Goal: Information Seeking & Learning: Learn about a topic

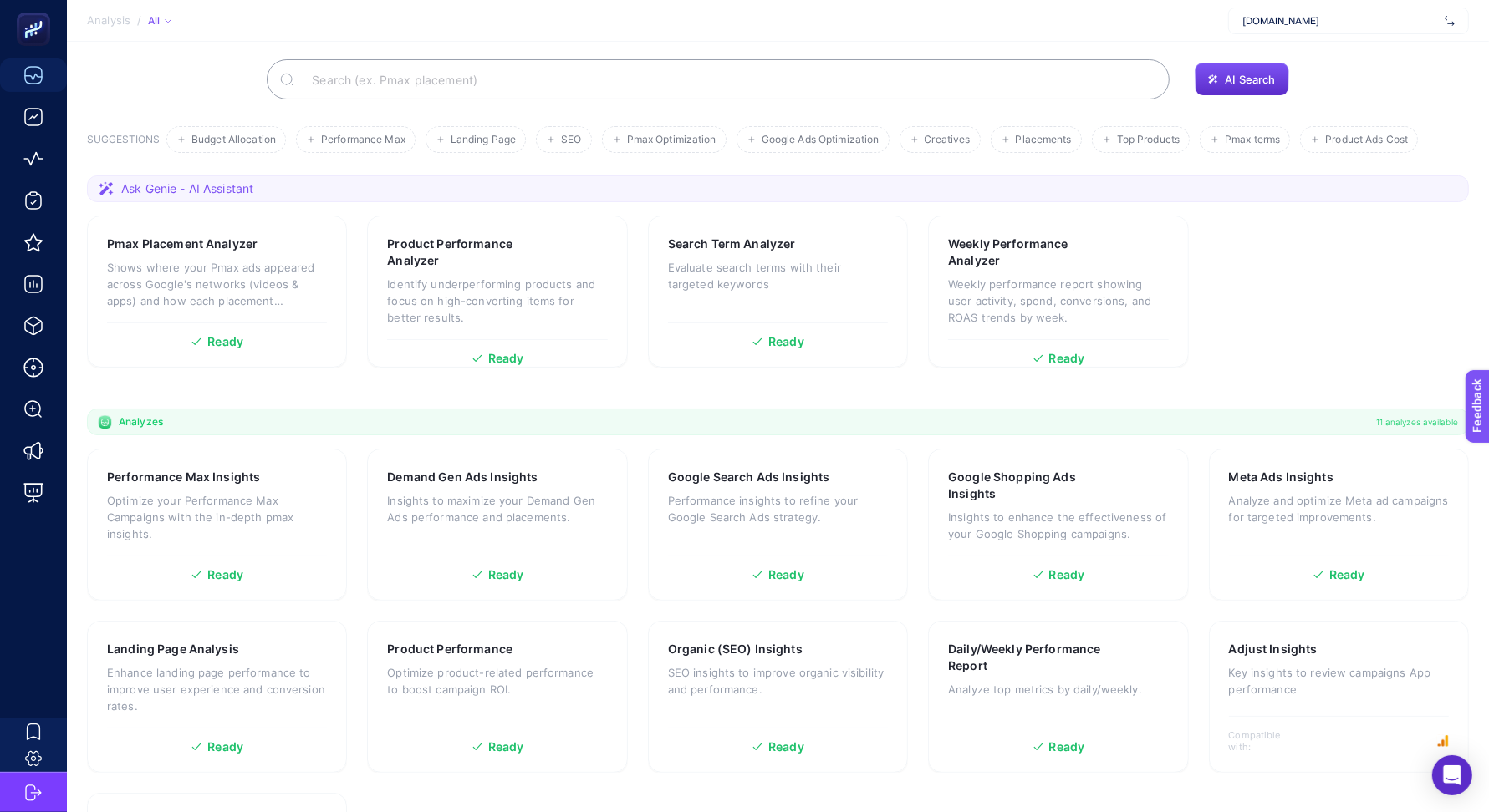
click at [780, 124] on section "Welcome Hey [PERSON_NAME], What are you looking for? Use AI Search if you want …" at bounding box center [778, 425] width 1422 height 1080
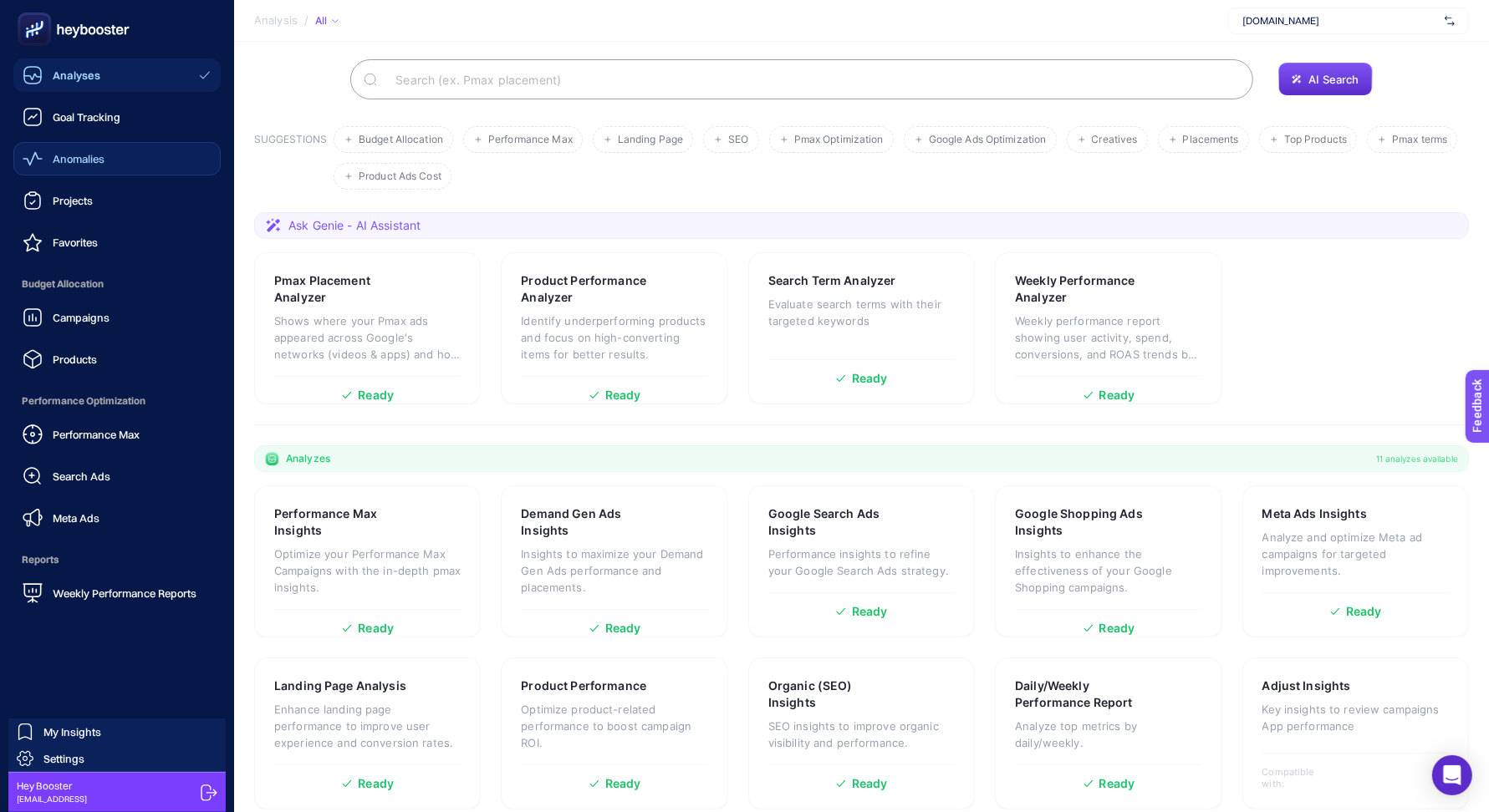
click at [84, 156] on span "Anomalies" at bounding box center [78, 158] width 52 height 13
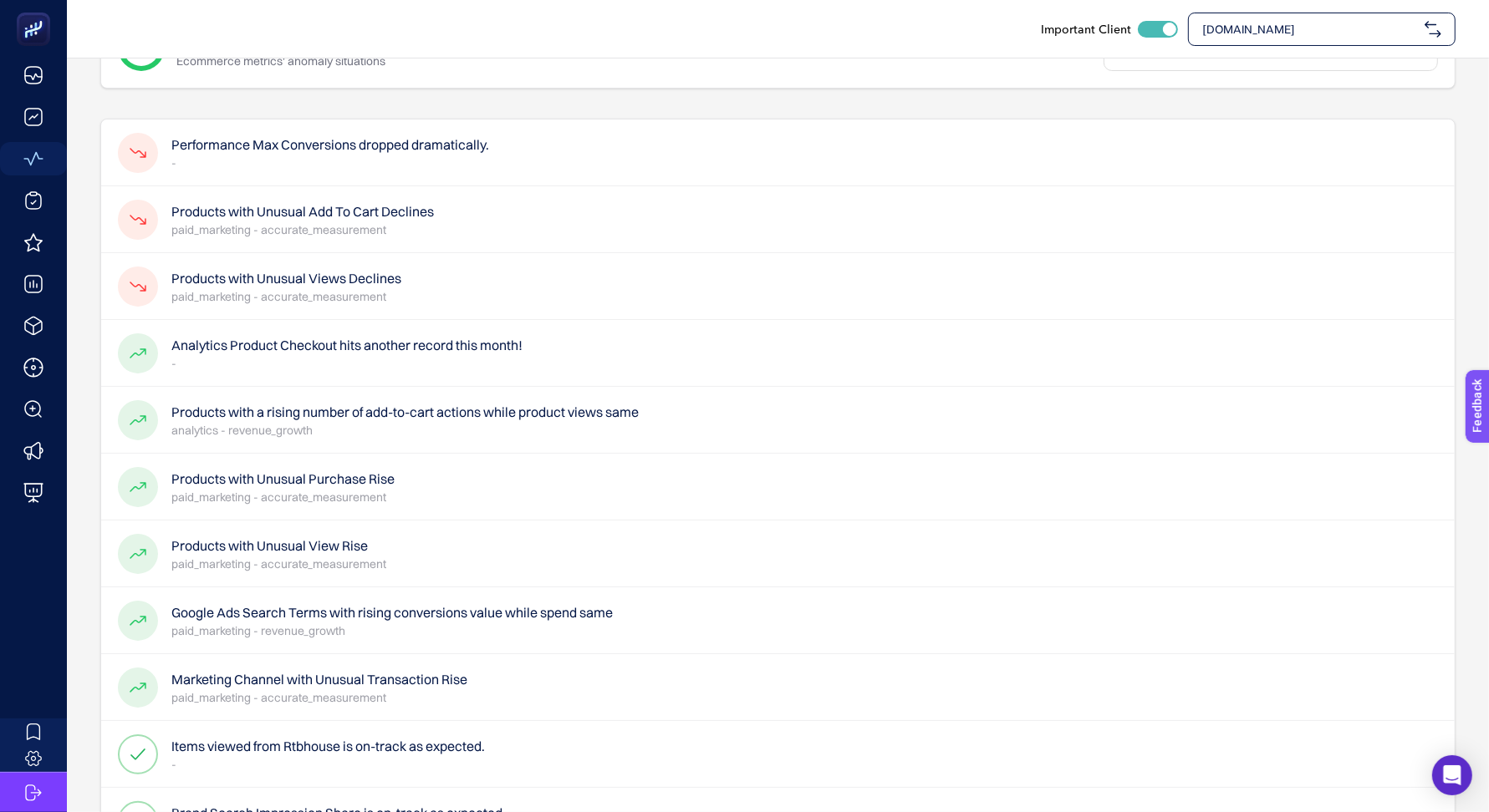
scroll to position [79, 0]
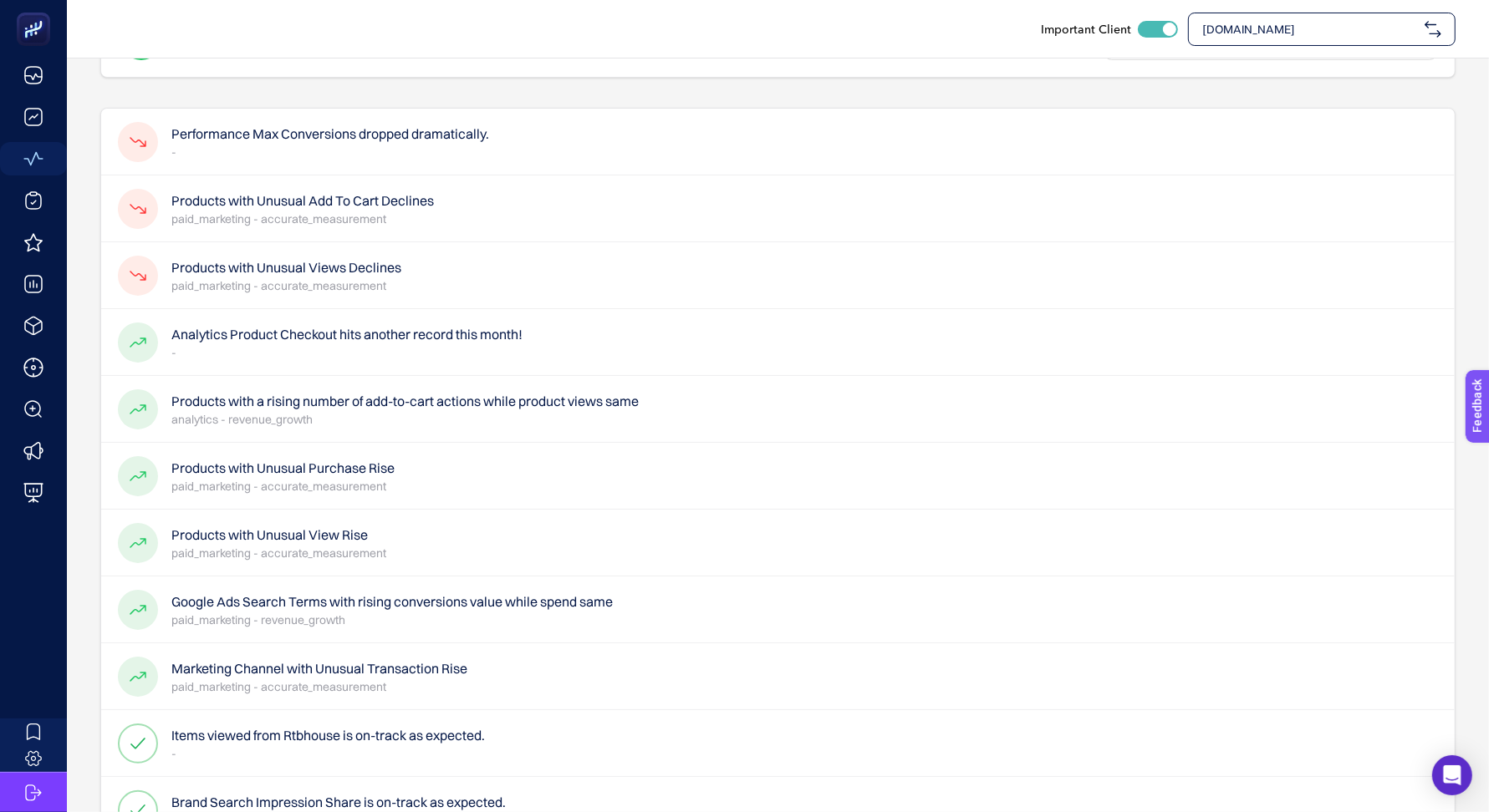
click at [418, 415] on p "analytics - revenue_growth" at bounding box center [405, 419] width 468 height 17
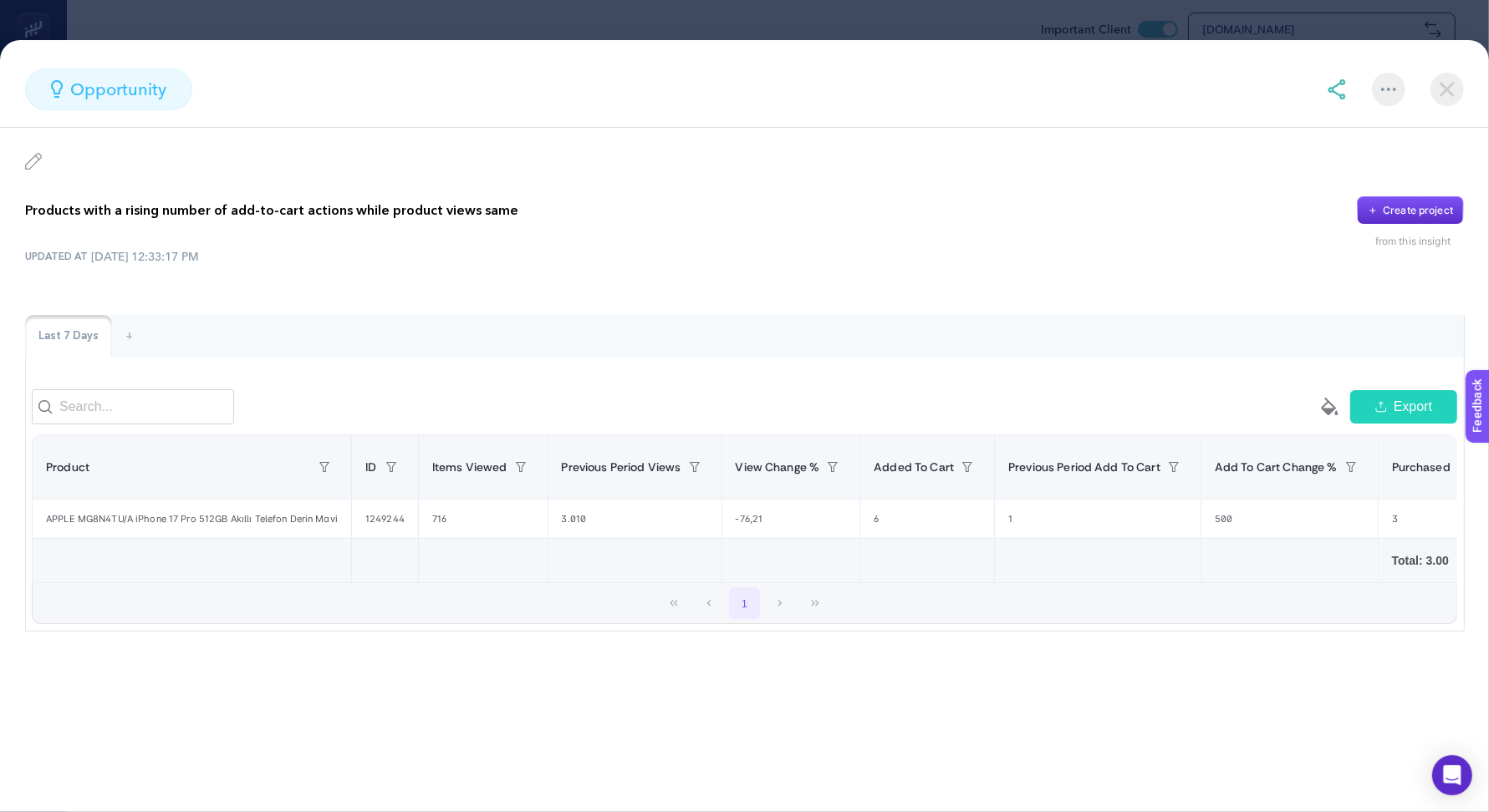
scroll to position [182, 0]
click at [1344, 91] on img at bounding box center [1337, 89] width 20 height 20
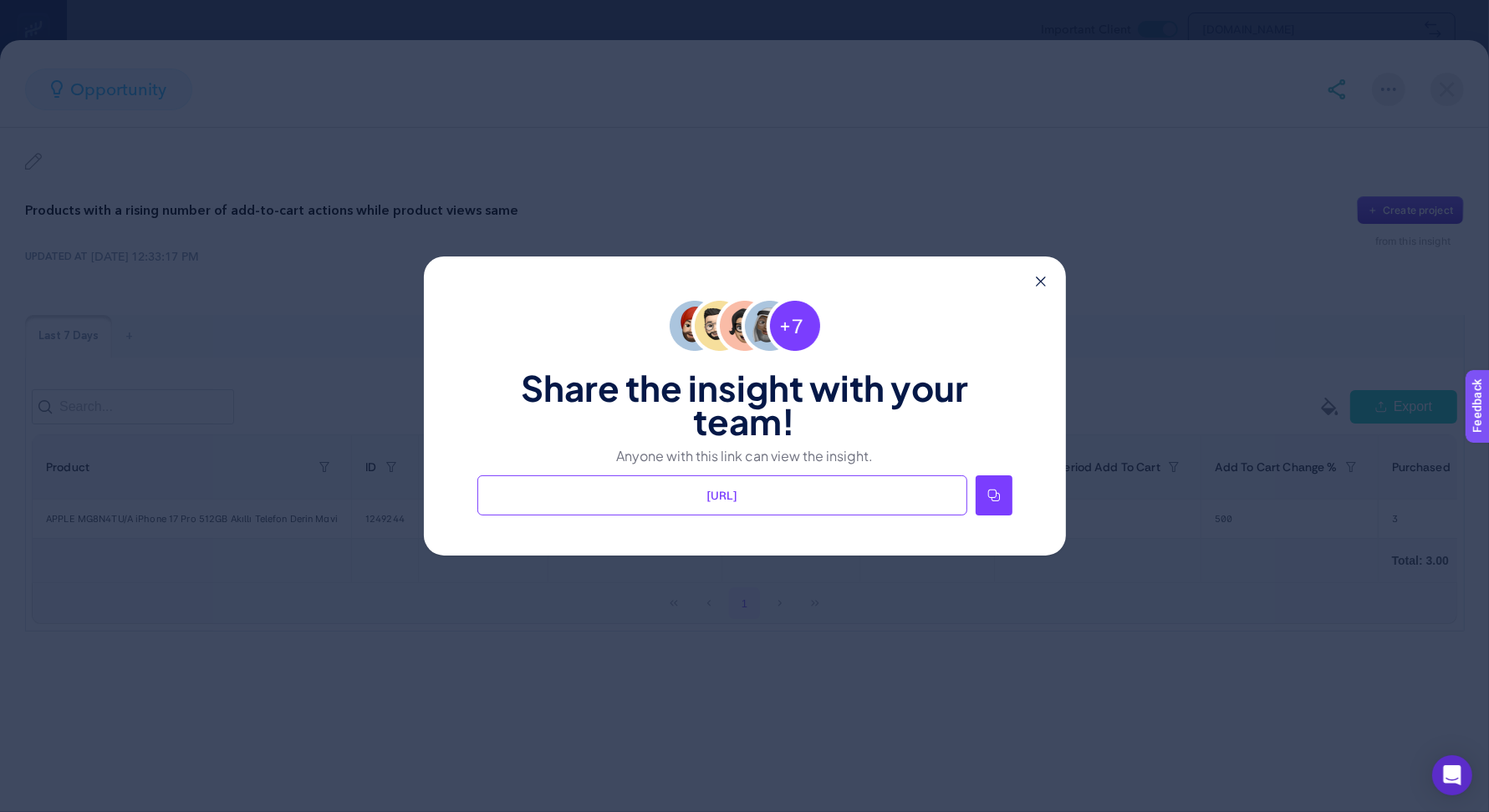
click at [996, 492] on icon at bounding box center [993, 495] width 11 height 11
click at [1035, 288] on div "Share the insight with your team! Anyone with this link can view the insight. […" at bounding box center [744, 406] width 642 height 299
click at [1038, 283] on icon at bounding box center [1041, 282] width 10 height 10
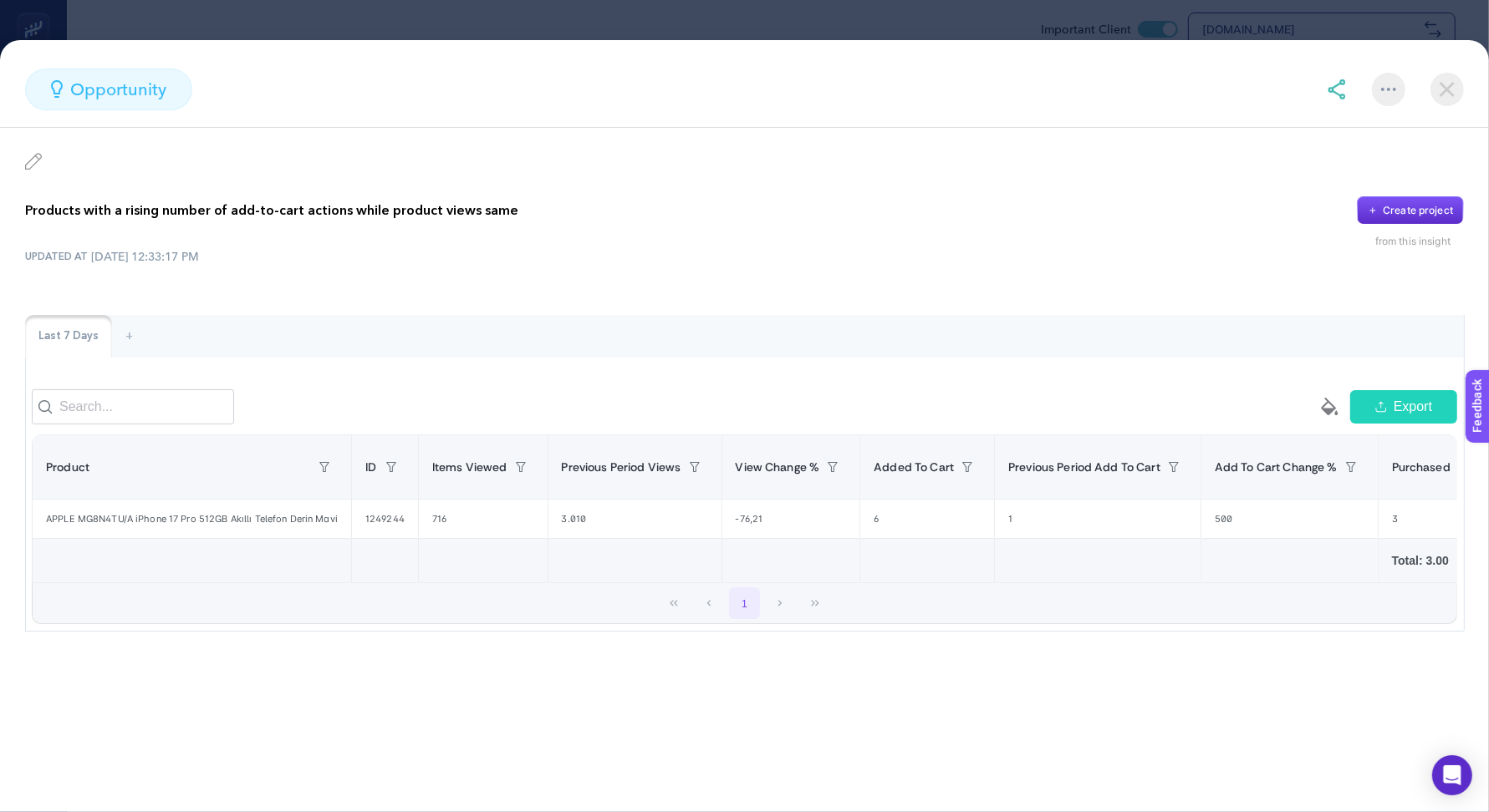
click at [1445, 81] on img at bounding box center [1447, 90] width 33 height 33
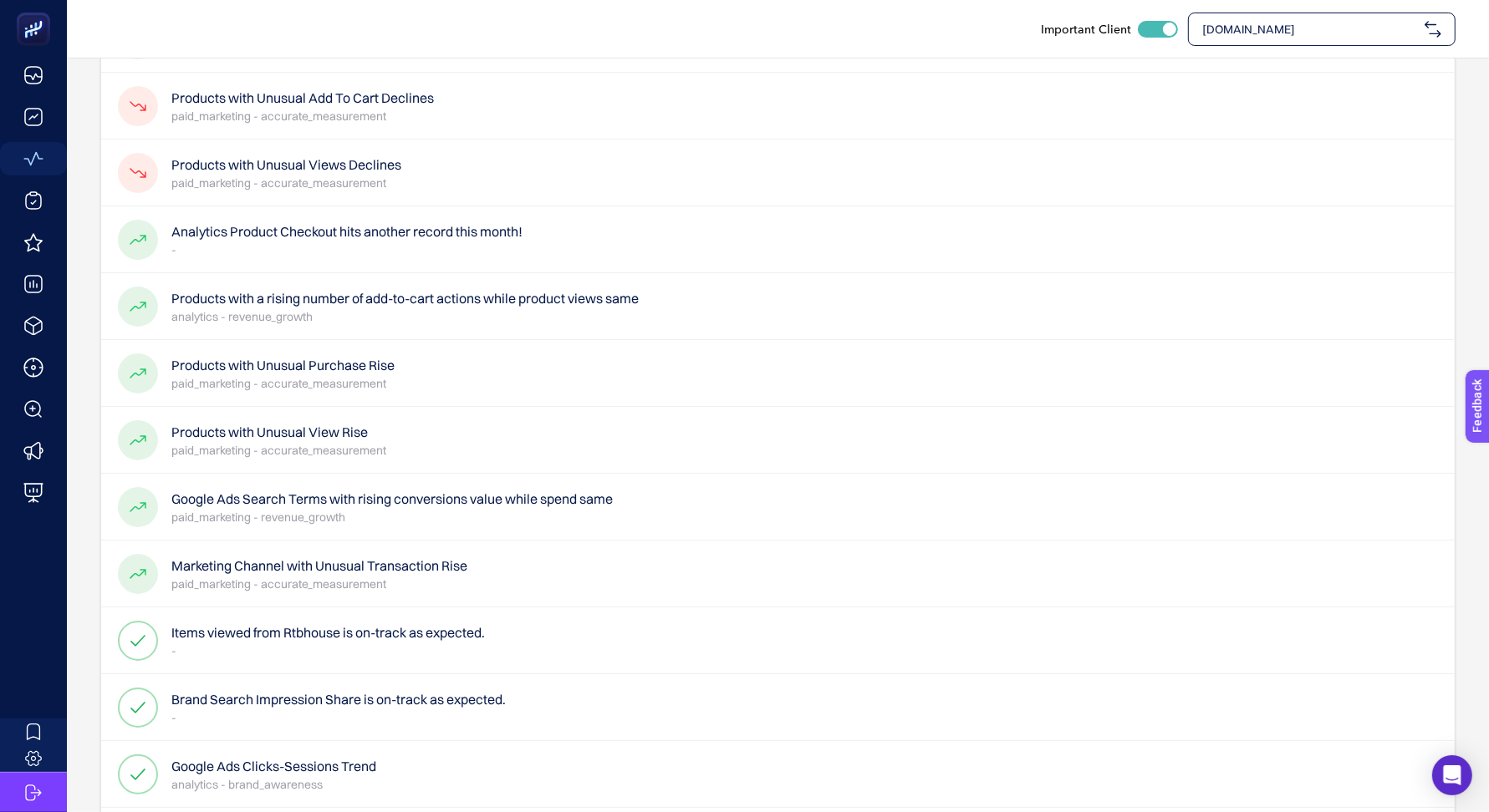
click at [1351, 37] on span "[DOMAIN_NAME]" at bounding box center [1310, 29] width 216 height 17
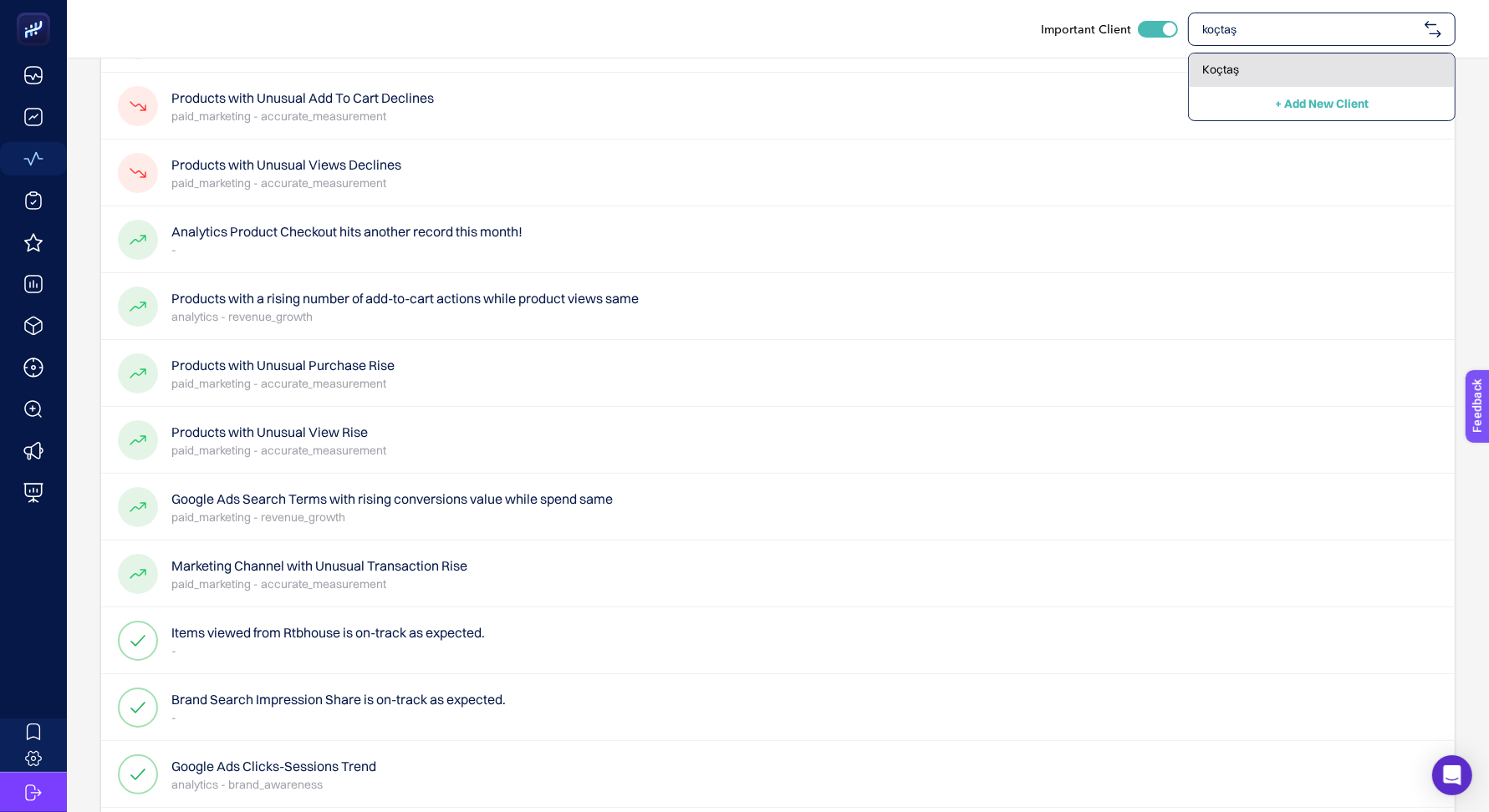
type input "koçtaş"
click at [1251, 75] on div "Koçtaş" at bounding box center [1321, 70] width 266 height 33
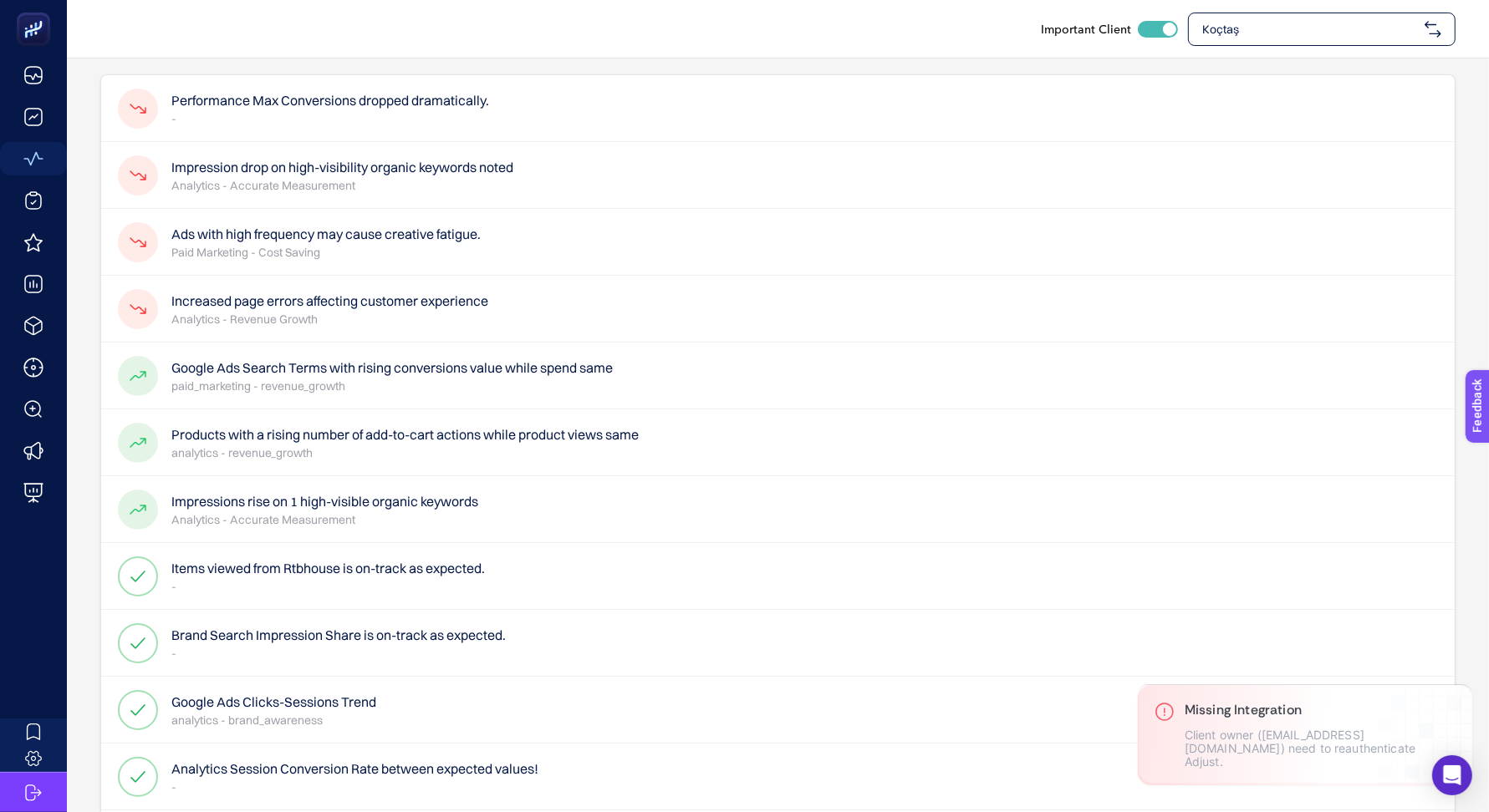
scroll to position [115, 0]
click at [644, 366] on div "Google Ads Search Terms with rising conversions value while spend same paid_mar…" at bounding box center [778, 373] width 1353 height 67
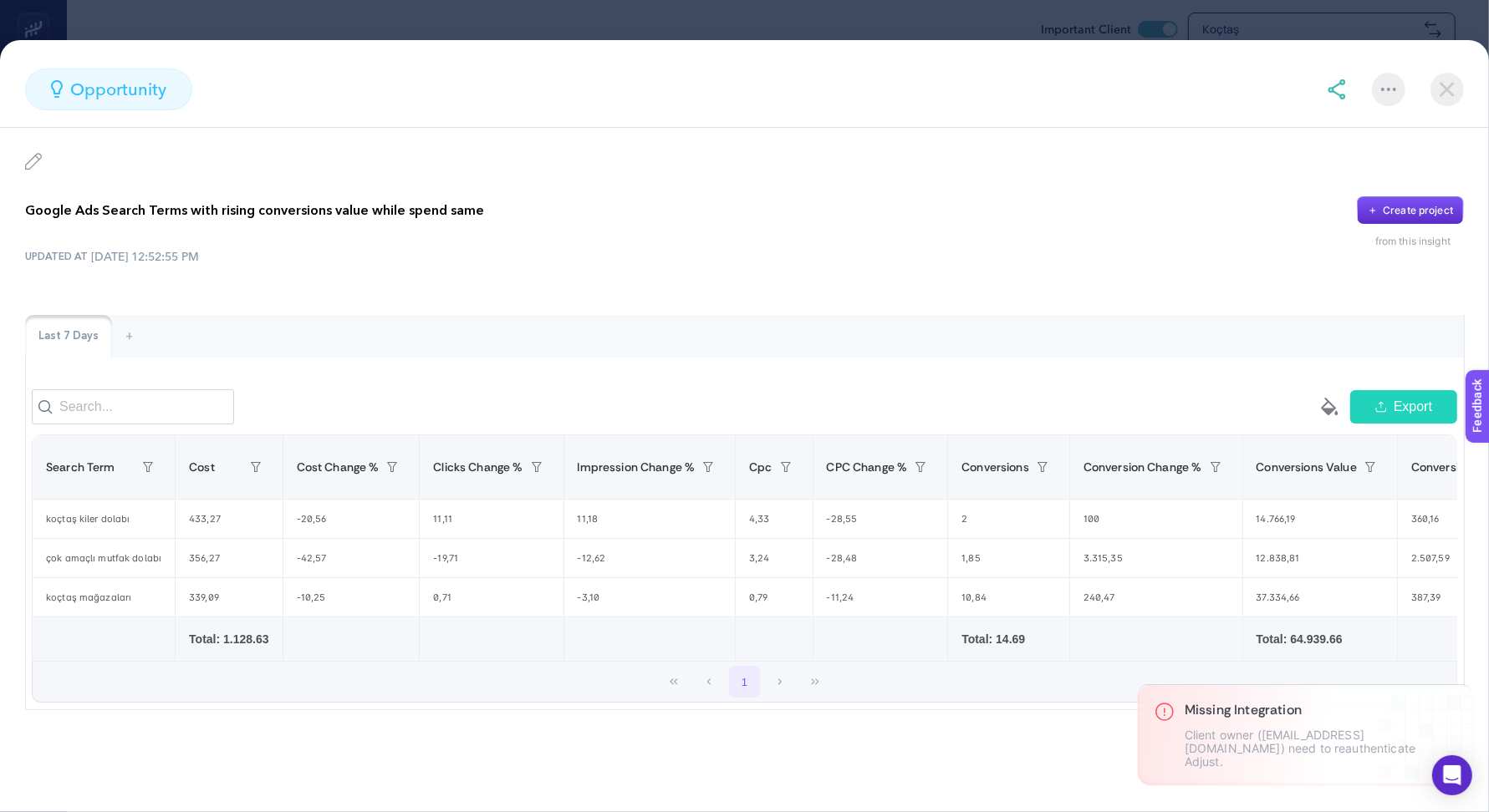
scroll to position [1, 0]
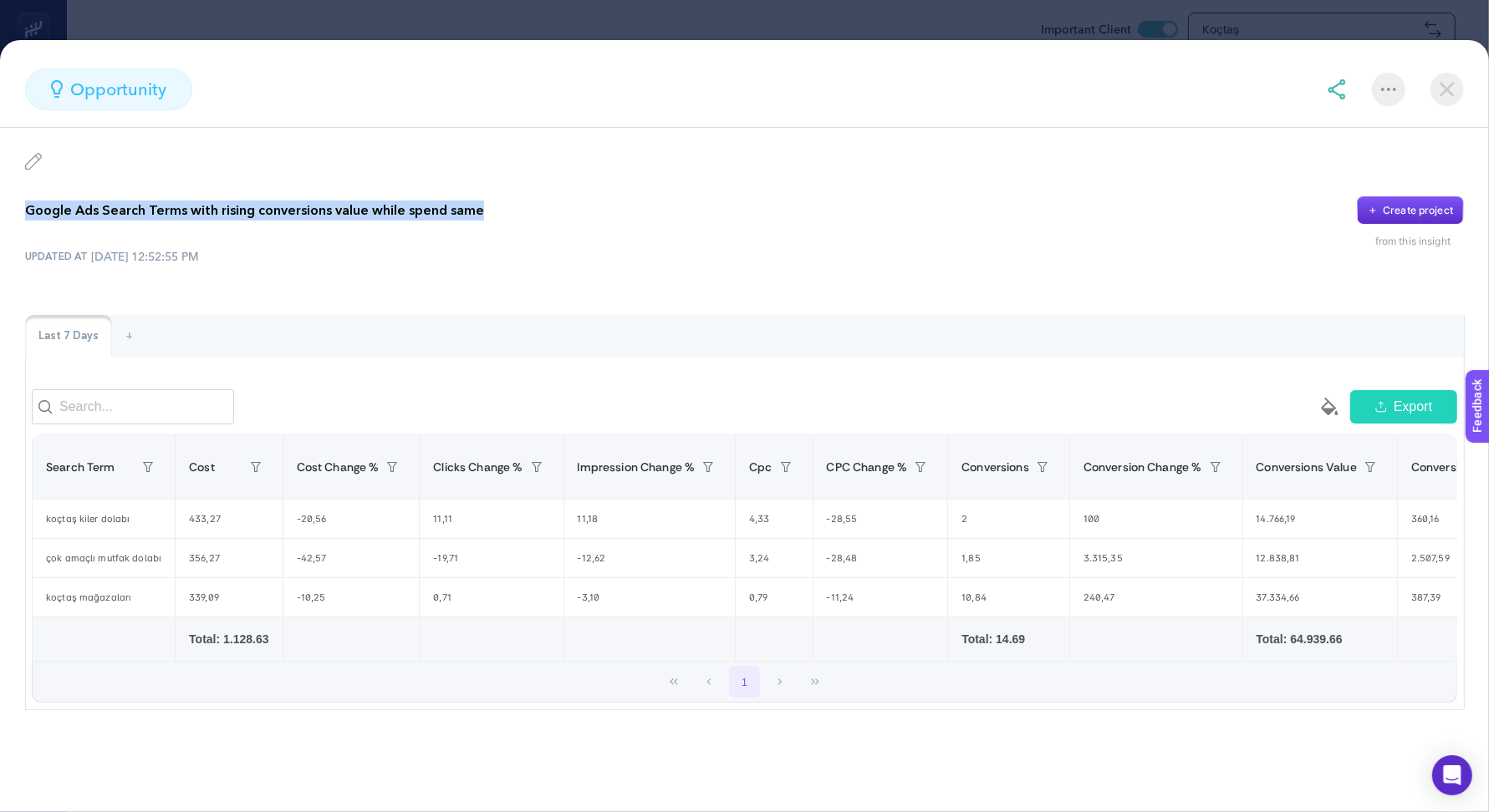
drag, startPoint x: 27, startPoint y: 211, endPoint x: 509, endPoint y: 199, distance: 482.1
click at [509, 203] on div "Google Ads Search Terms with rising conversions value while spend same Create p…" at bounding box center [744, 211] width 1438 height 29
copy p "Google Ads Search Terms with rising conversions value while spend same"
click at [1339, 87] on img at bounding box center [1337, 89] width 20 height 20
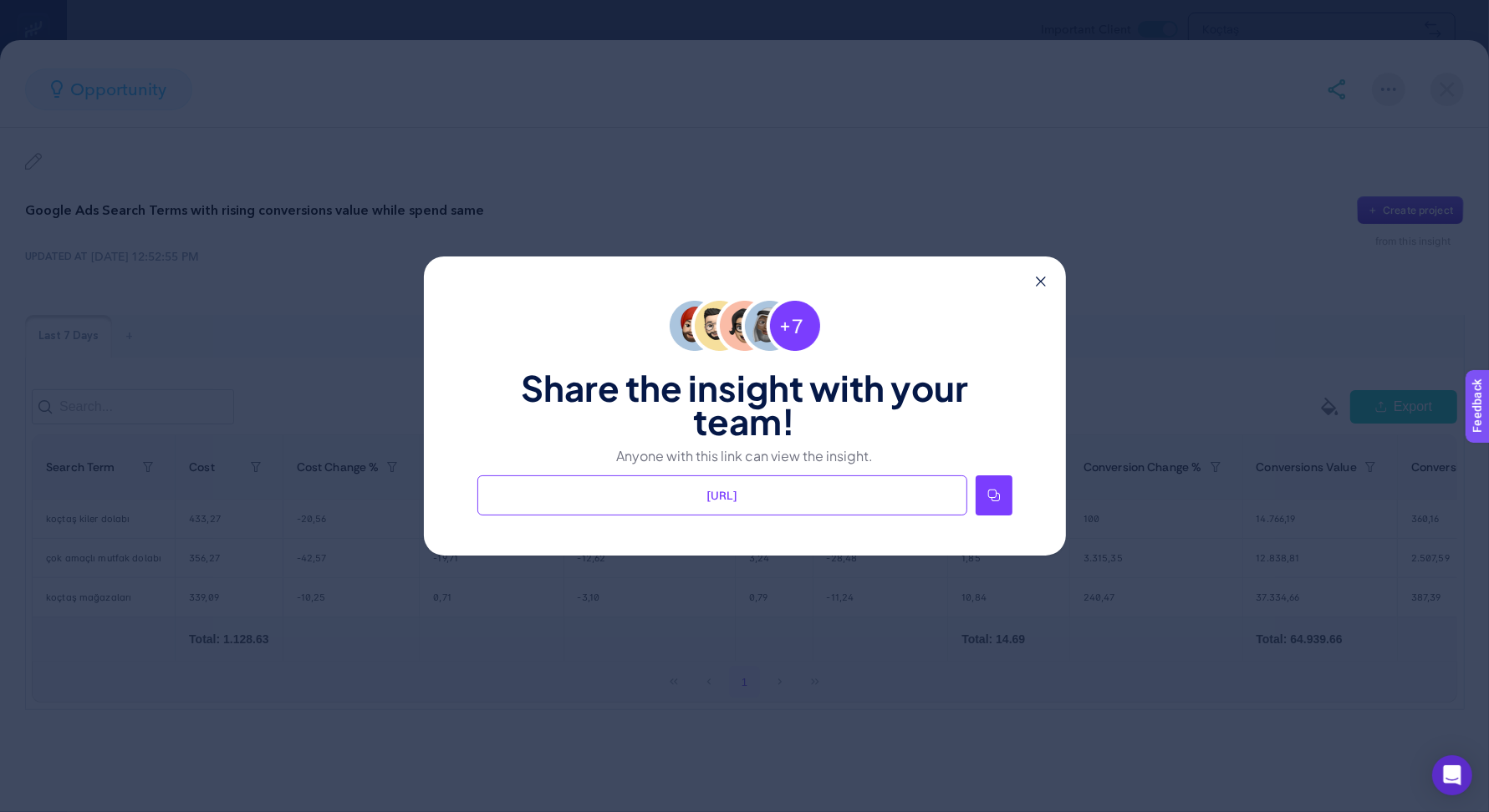
click at [993, 494] on icon at bounding box center [994, 495] width 13 height 13
click at [1041, 283] on icon at bounding box center [1041, 282] width 10 height 10
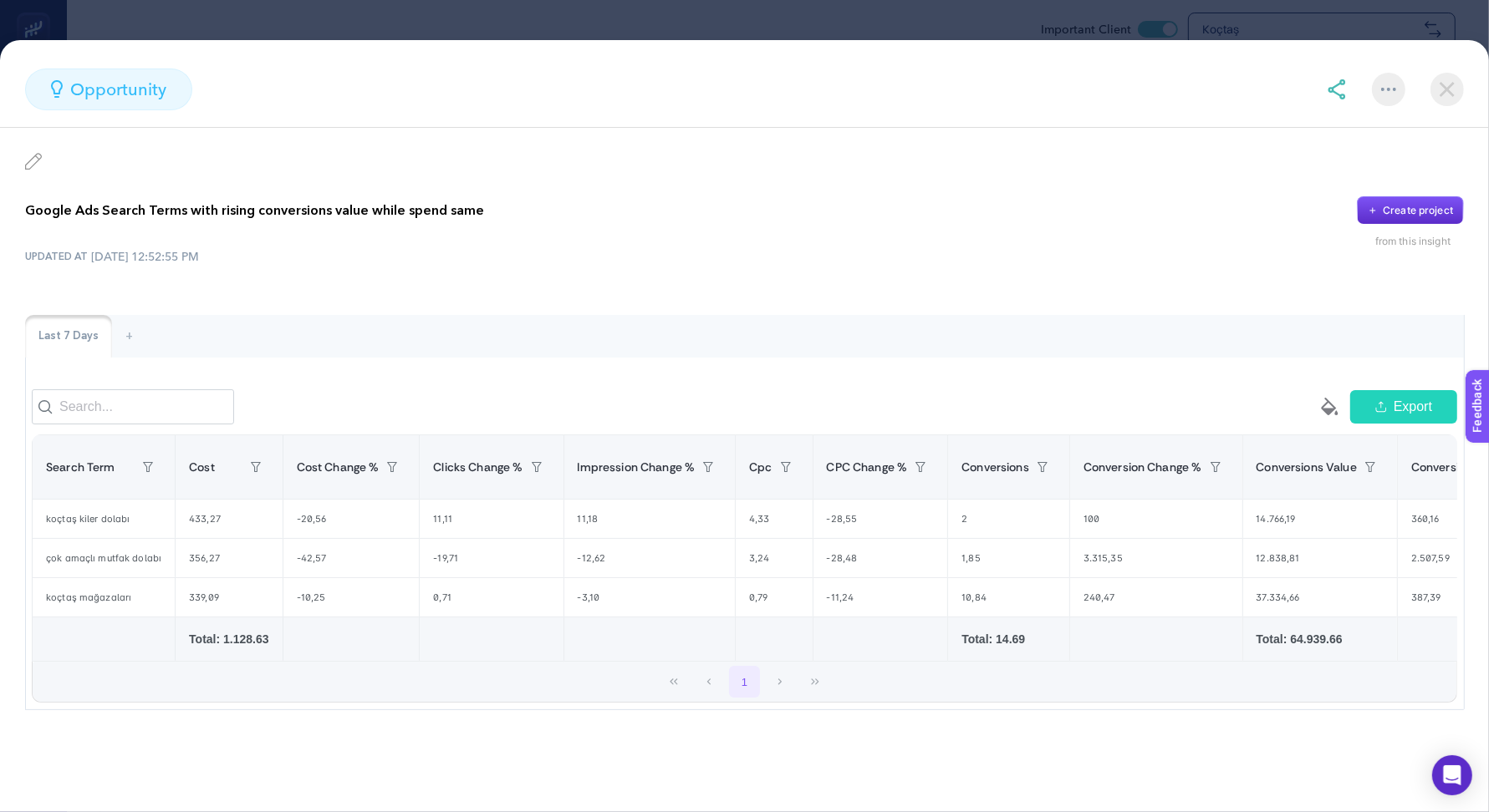
click at [1445, 97] on img at bounding box center [1447, 90] width 33 height 33
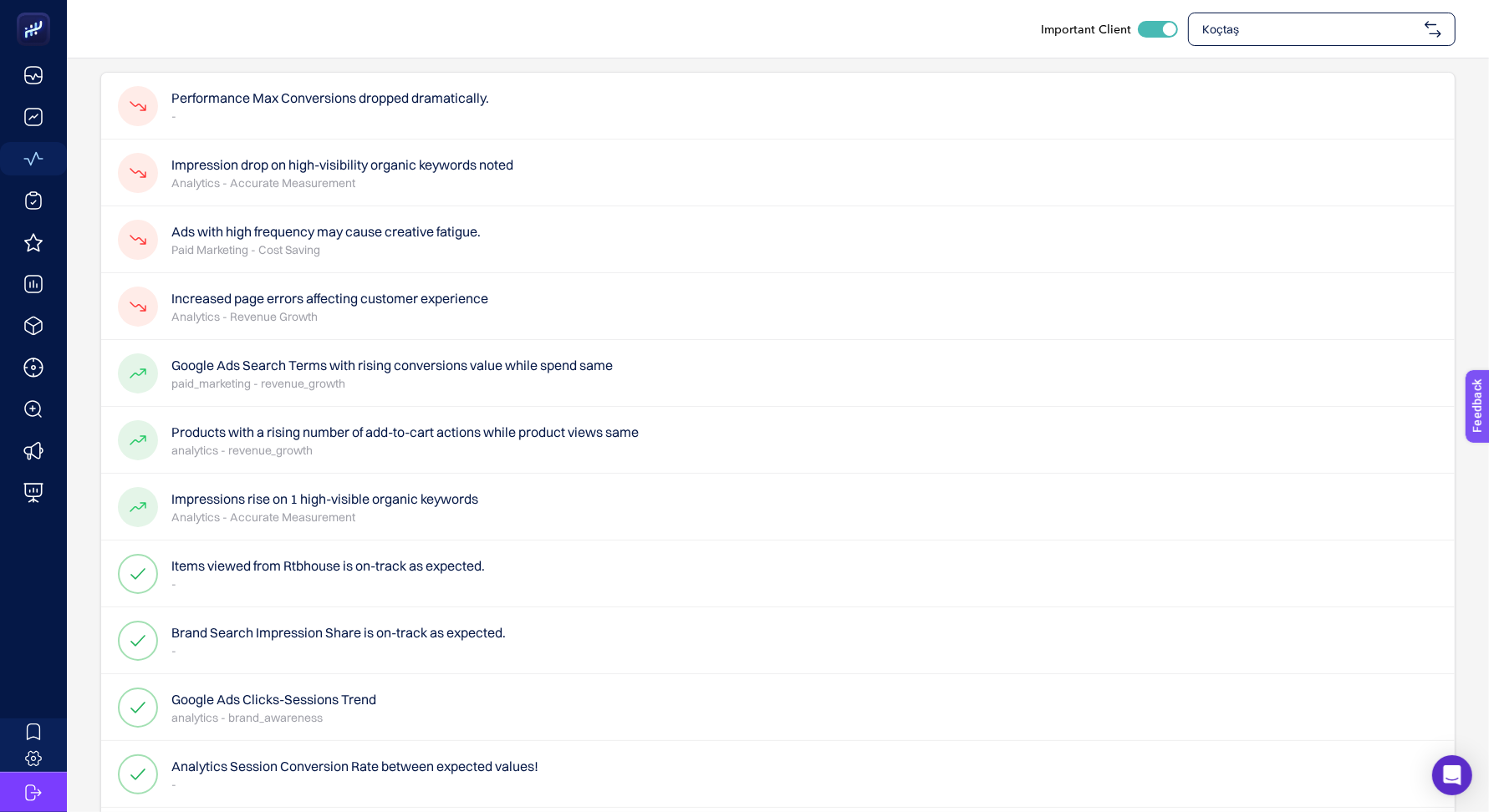
click at [527, 446] on p "analytics - revenue_growth" at bounding box center [405, 450] width 468 height 17
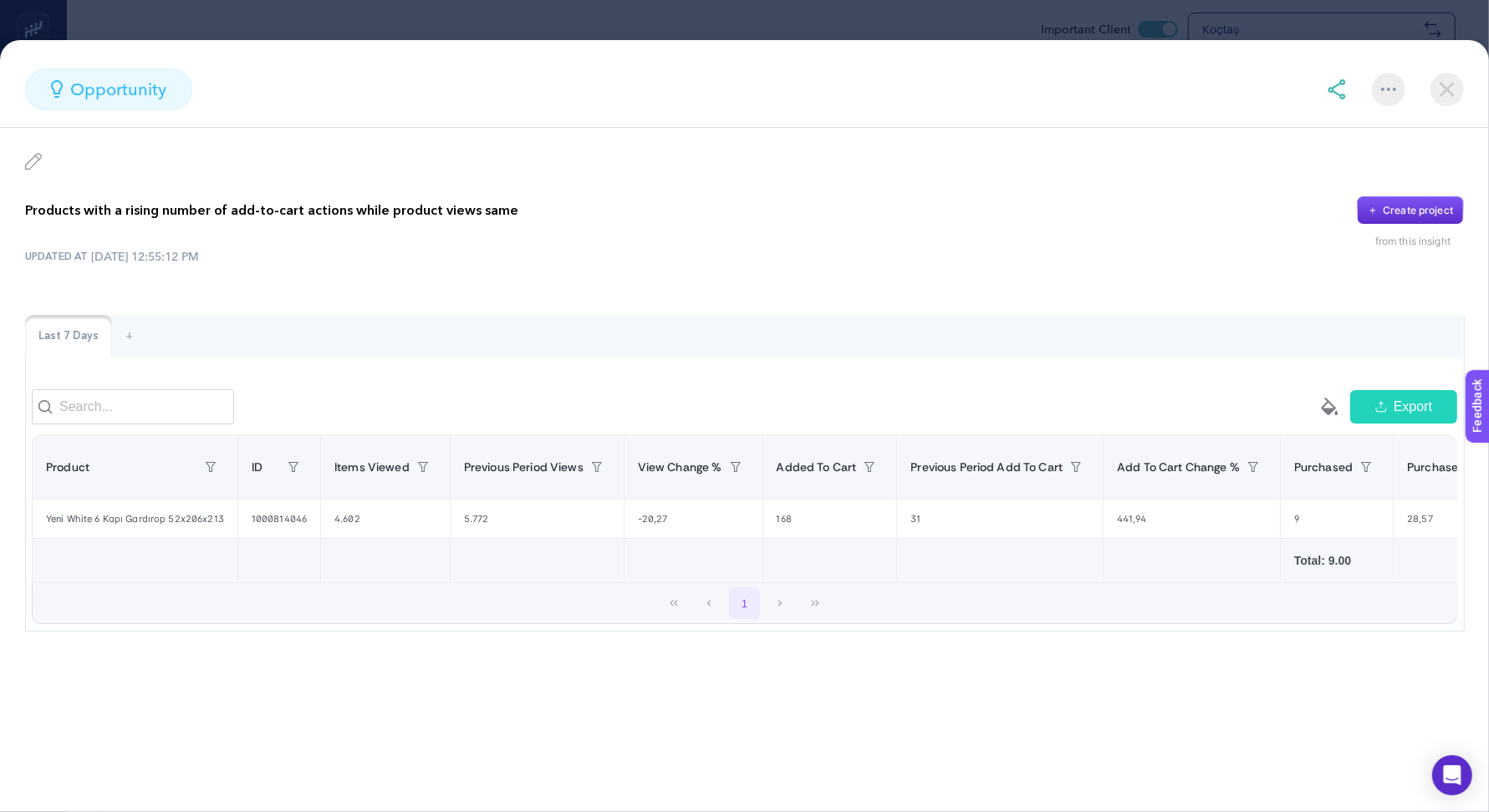
click at [1334, 98] on img at bounding box center [1337, 89] width 20 height 20
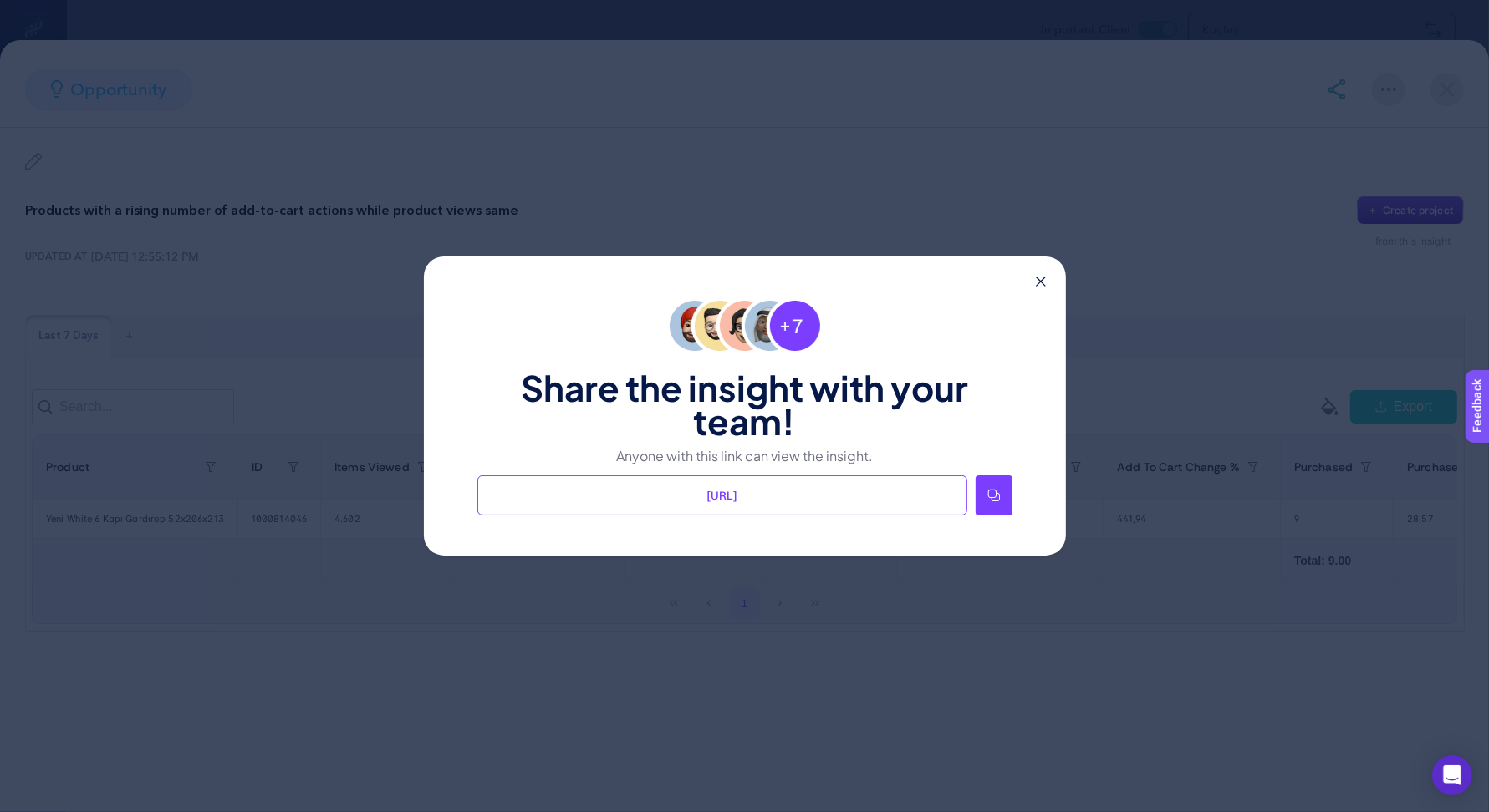
click at [999, 489] on icon at bounding box center [994, 495] width 13 height 13
click at [1038, 278] on icon at bounding box center [1041, 282] width 10 height 10
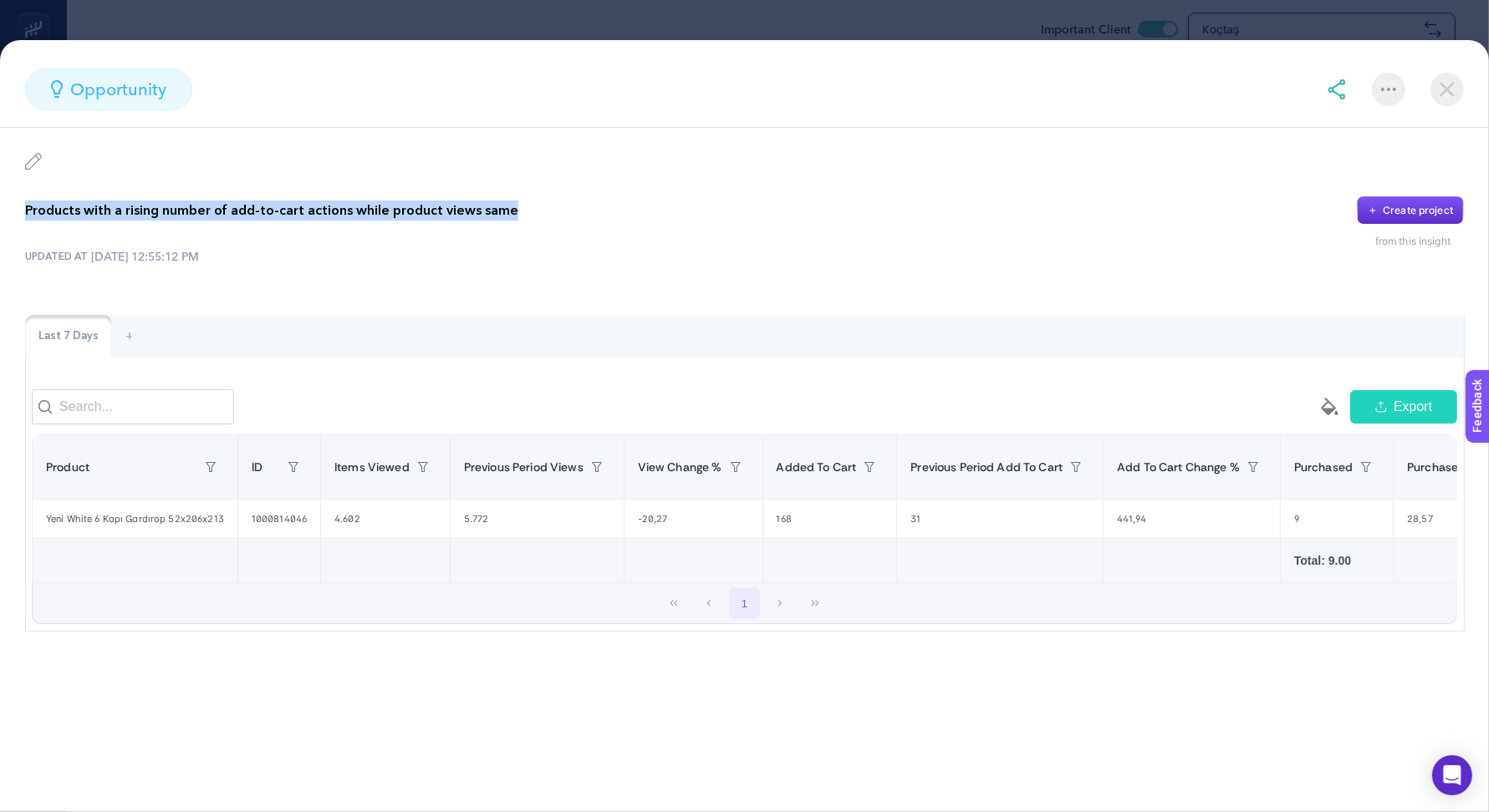
drag, startPoint x: 25, startPoint y: 205, endPoint x: 529, endPoint y: 215, distance: 504.1
click at [529, 215] on div "Products with a rising number of add-to-cart actions while product views same C…" at bounding box center [744, 211] width 1438 height 29
copy p "Products with a rising number of add-to-cart actions while product views same"
click at [1335, 94] on img at bounding box center [1337, 89] width 20 height 20
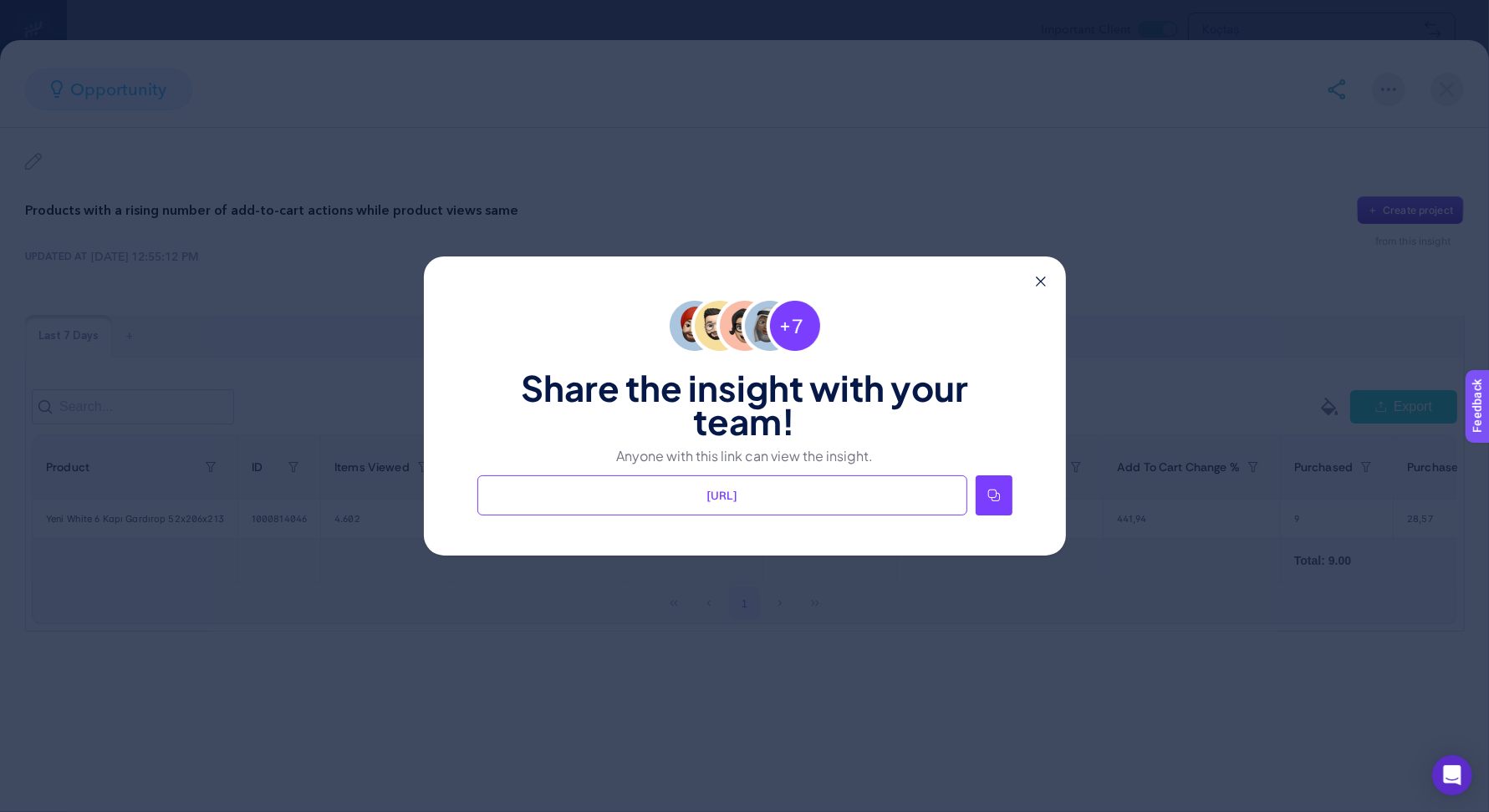
click at [985, 485] on div at bounding box center [994, 495] width 37 height 40
click at [1042, 281] on icon at bounding box center [1041, 282] width 10 height 10
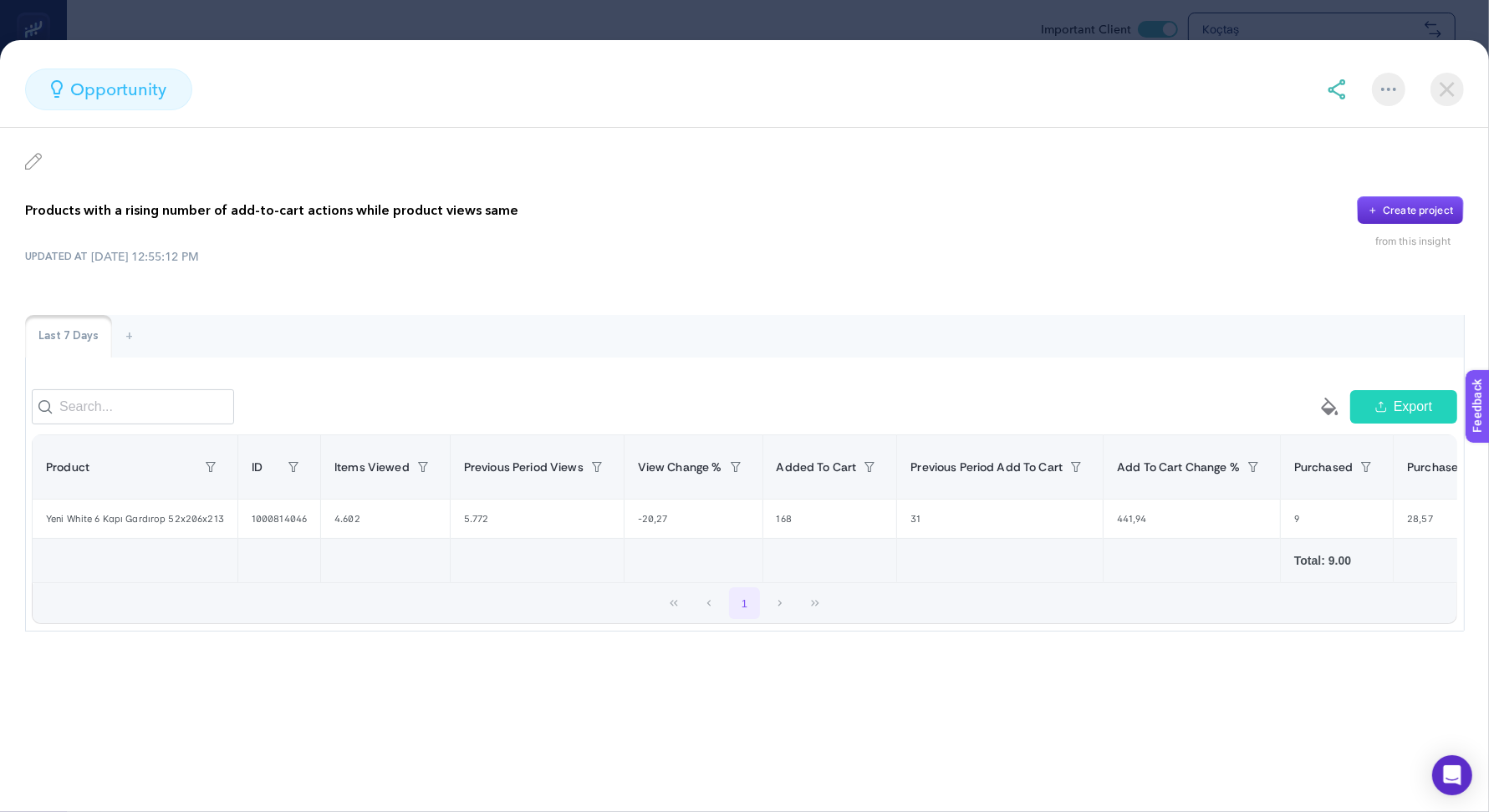
click at [1444, 87] on img at bounding box center [1447, 90] width 33 height 33
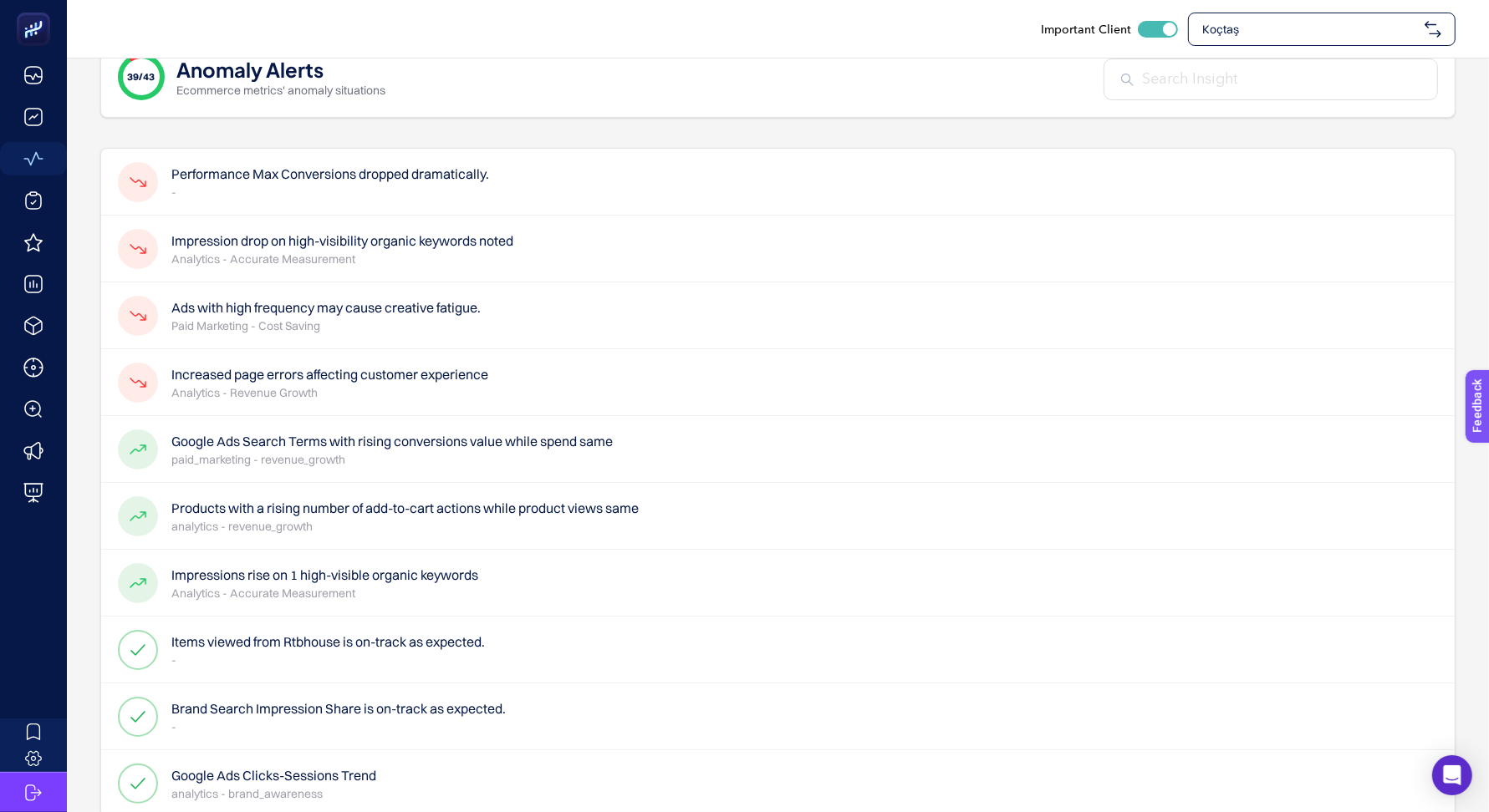
scroll to position [0, 0]
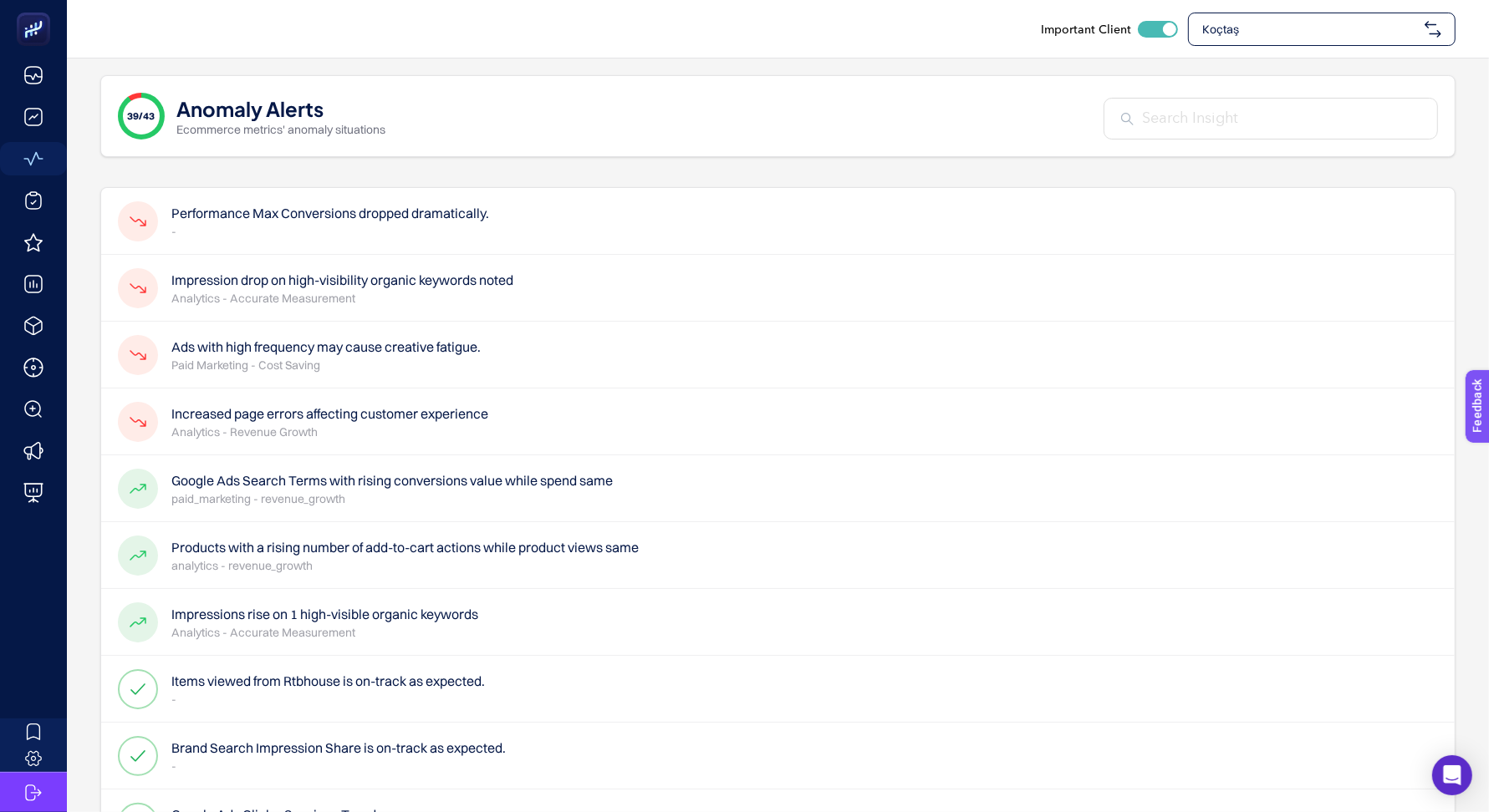
click at [538, 634] on div "Impressions rise on 1 high-visible organic keywords Analytics - Accurate Measur…" at bounding box center [778, 622] width 1353 height 67
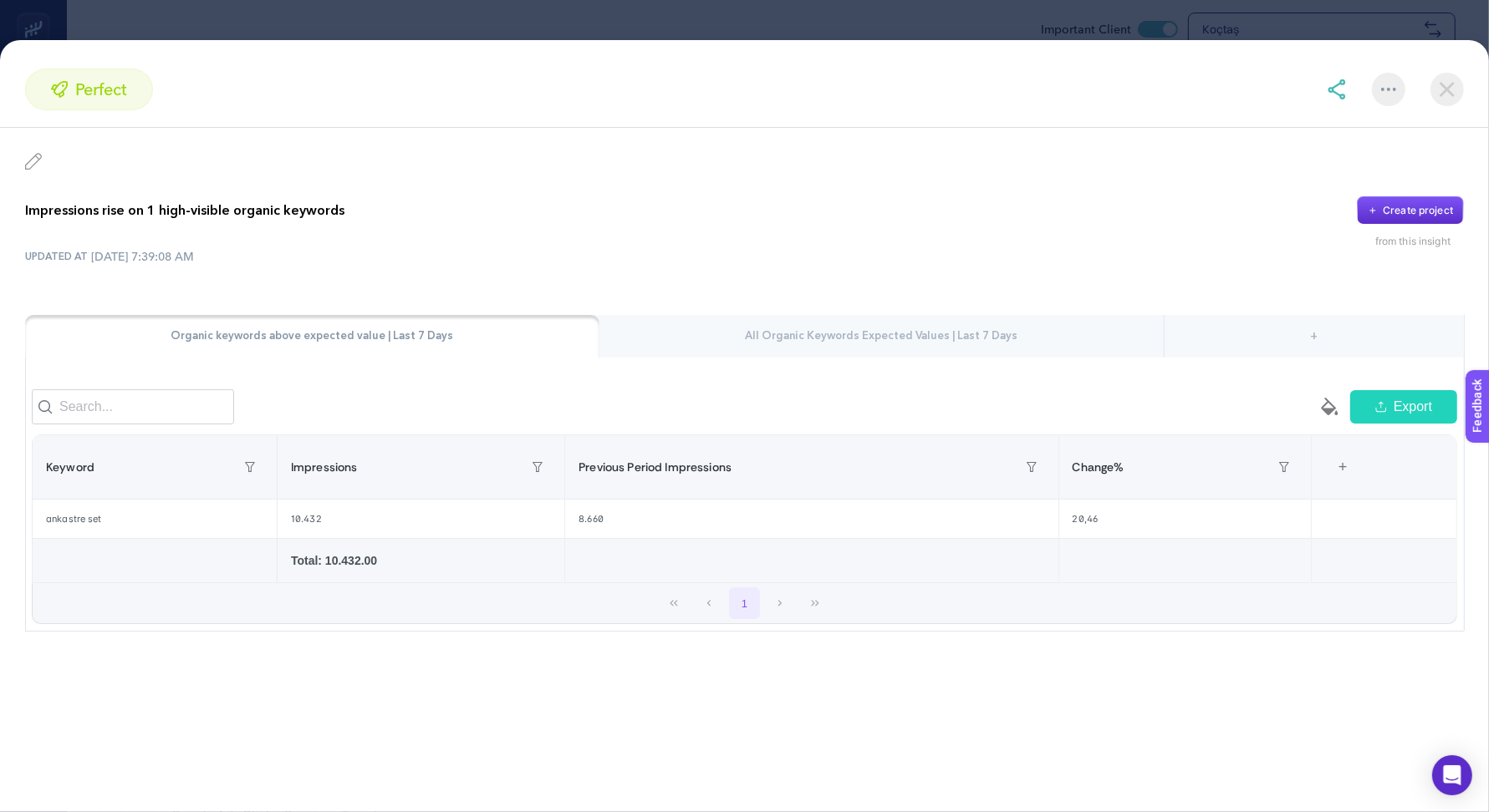
click at [1457, 90] on img at bounding box center [1447, 90] width 33 height 33
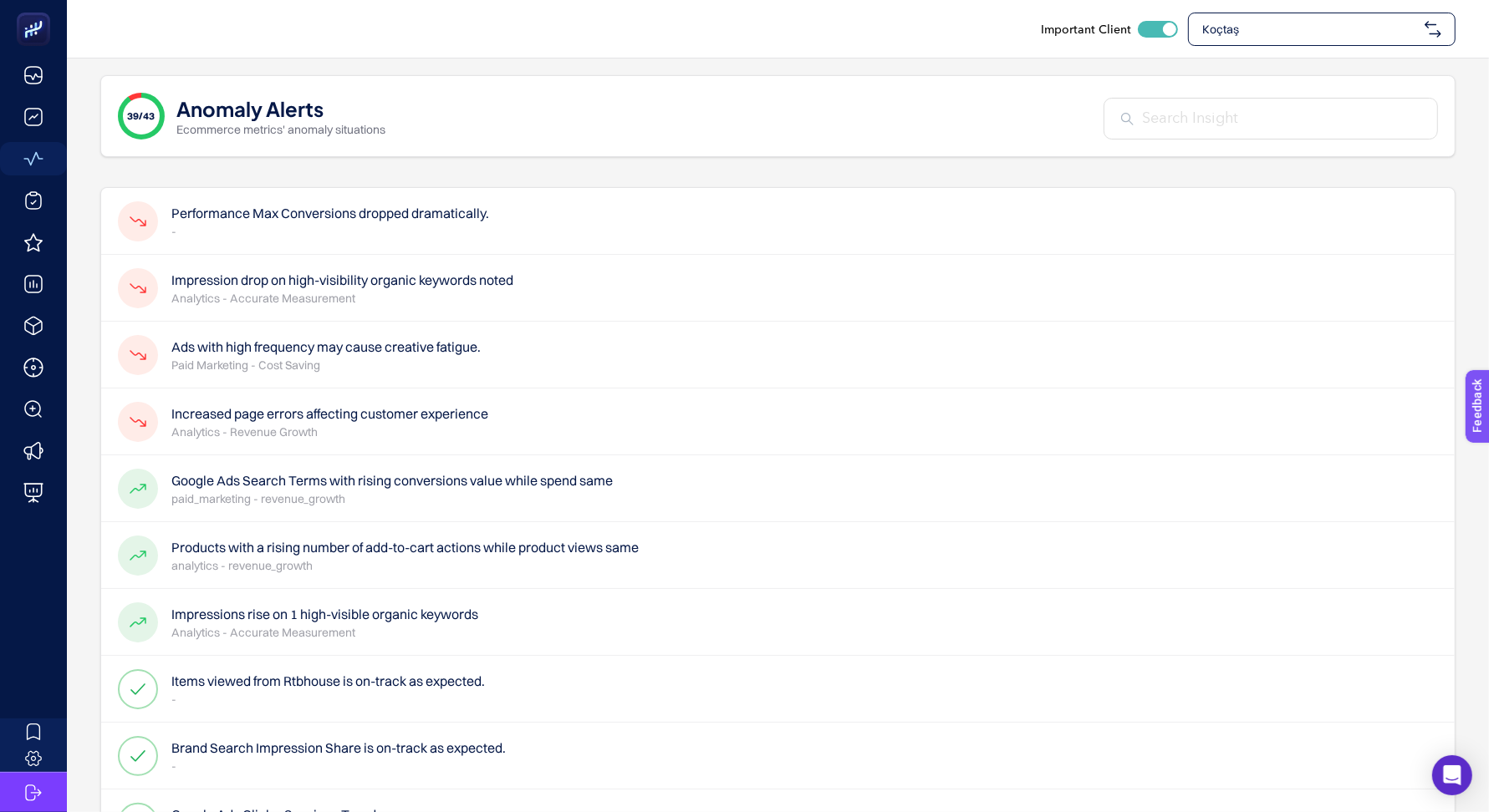
click at [1413, 29] on span "Koçtaş" at bounding box center [1310, 29] width 216 height 17
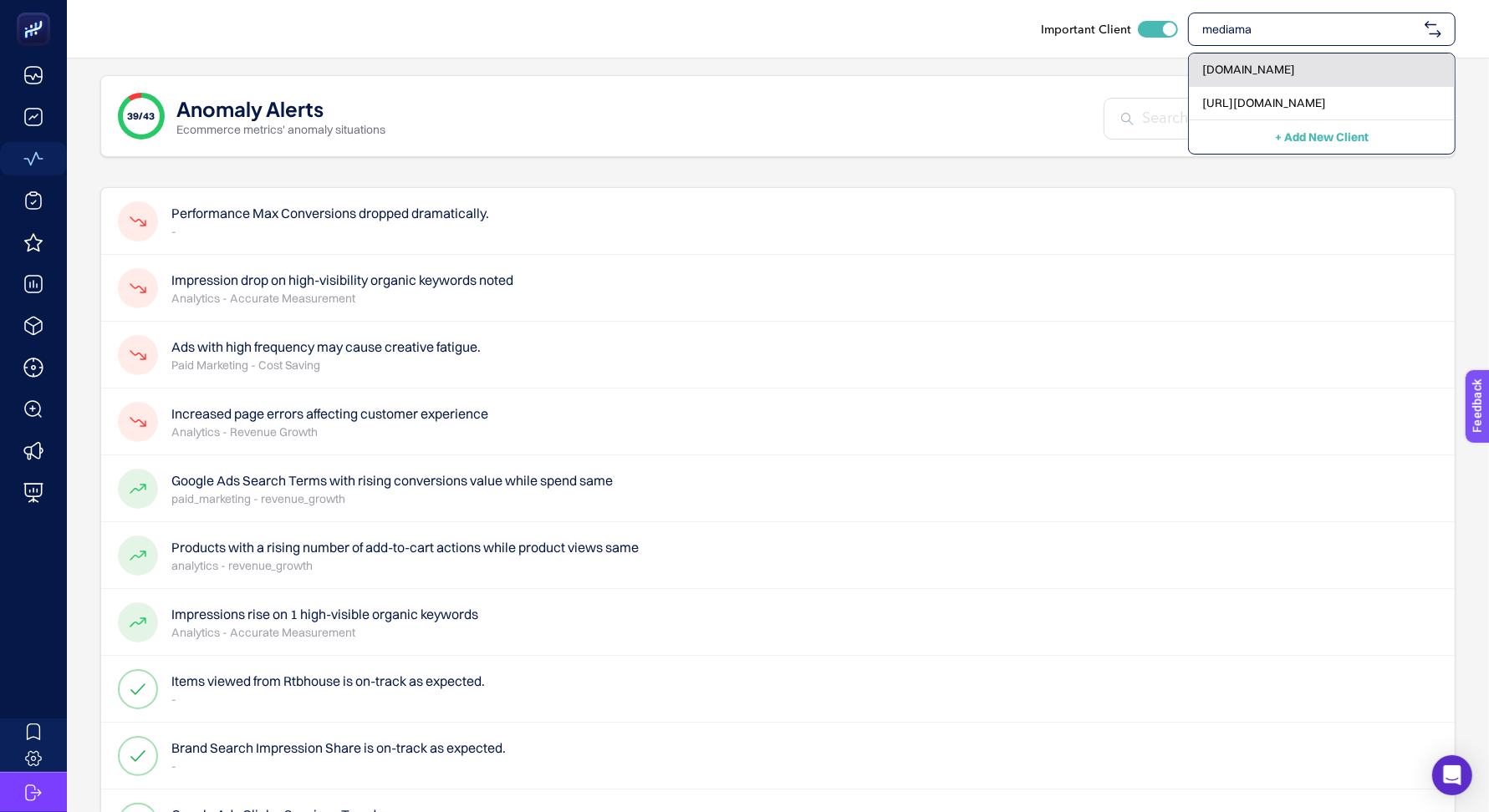
type input "mediama"
click at [1387, 72] on div "[DOMAIN_NAME]" at bounding box center [1321, 70] width 266 height 33
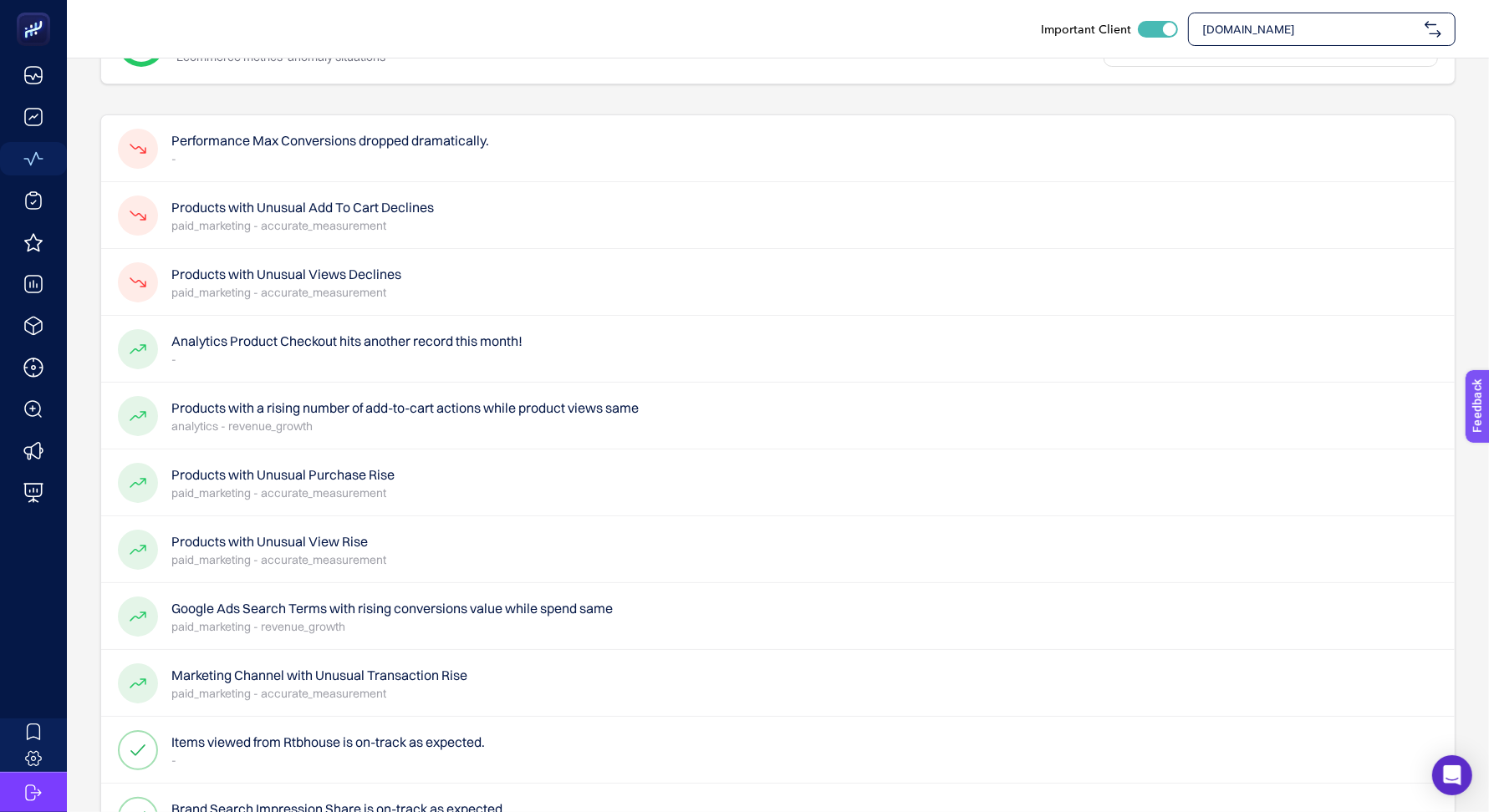
scroll to position [76, 0]
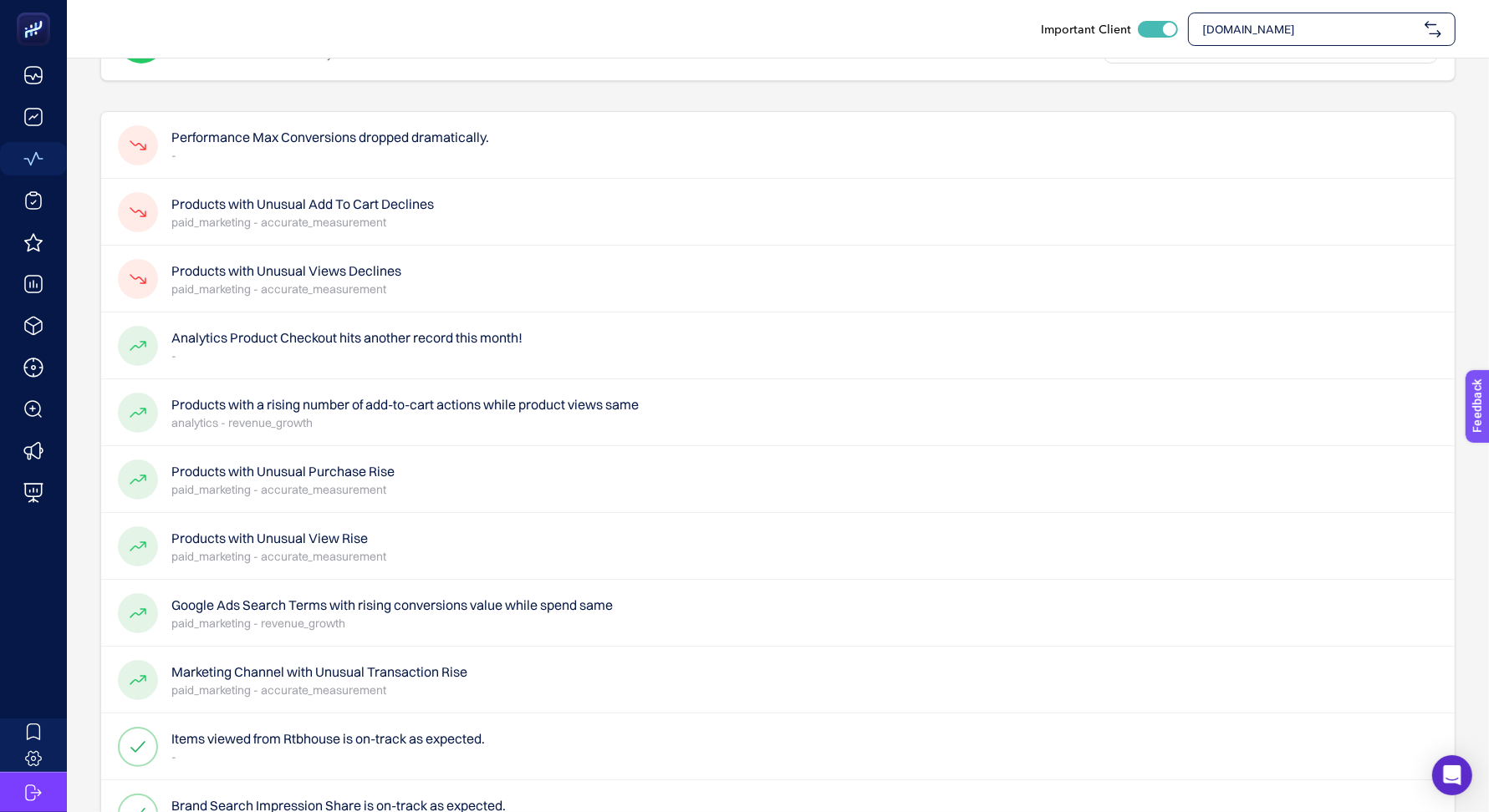
click at [667, 479] on div "Products with Unusual Purchase Rise paid_marketing - accurate_measurement" at bounding box center [778, 480] width 1353 height 67
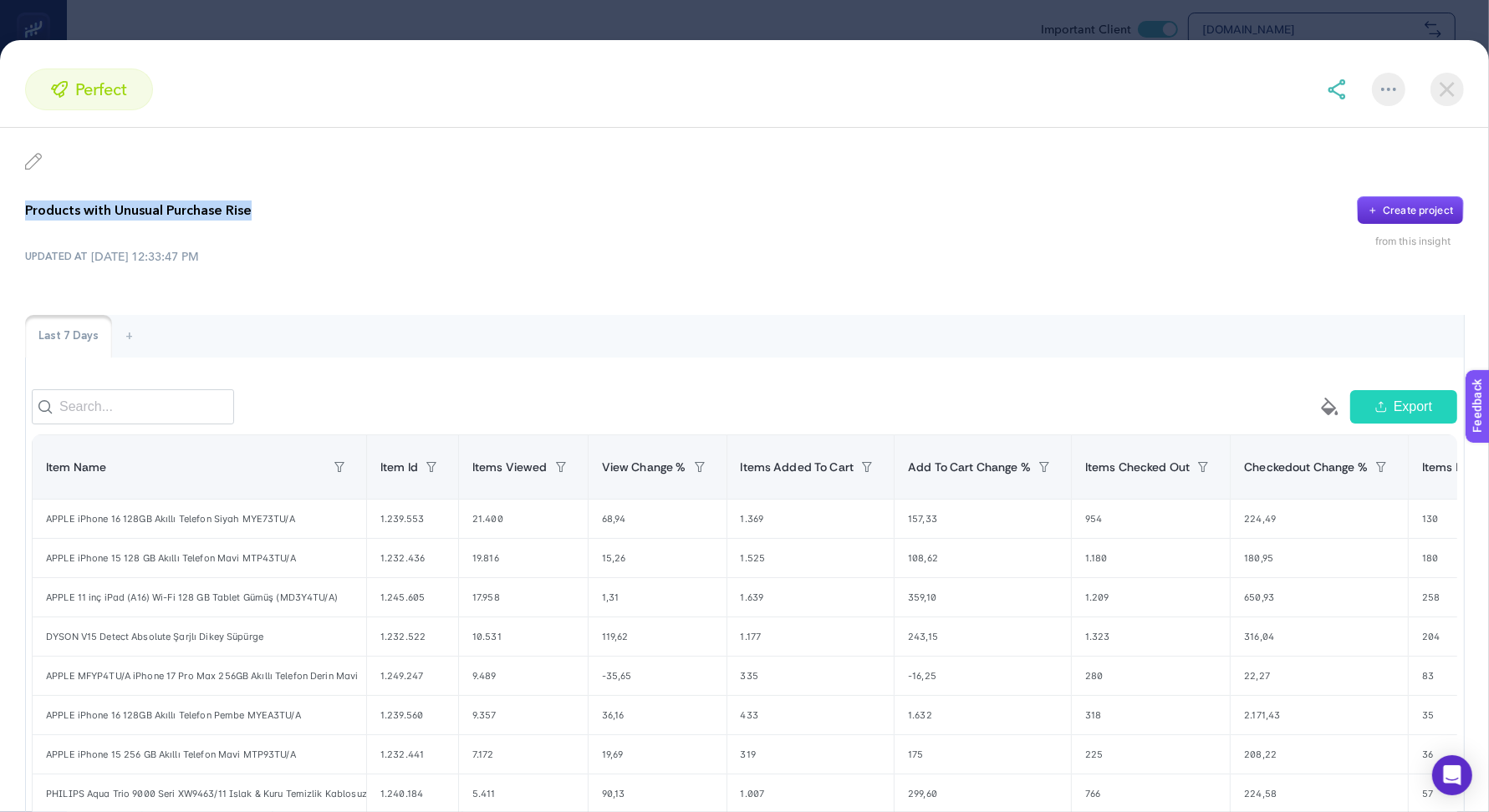
drag, startPoint x: 21, startPoint y: 205, endPoint x: 283, endPoint y: 205, distance: 262.0
click at [283, 205] on div "Products with Unusual Purchase Rise Create project from this insight UPDATED AT…" at bounding box center [744, 561] width 1489 height 867
copy p "Products with Unusual Purchase Rise"
click at [117, 218] on p "Products with Unusual Purchase Rise" at bounding box center [138, 210] width 226 height 20
click at [117, 216] on p "Products with Unusual Purchase Rise" at bounding box center [138, 210] width 226 height 20
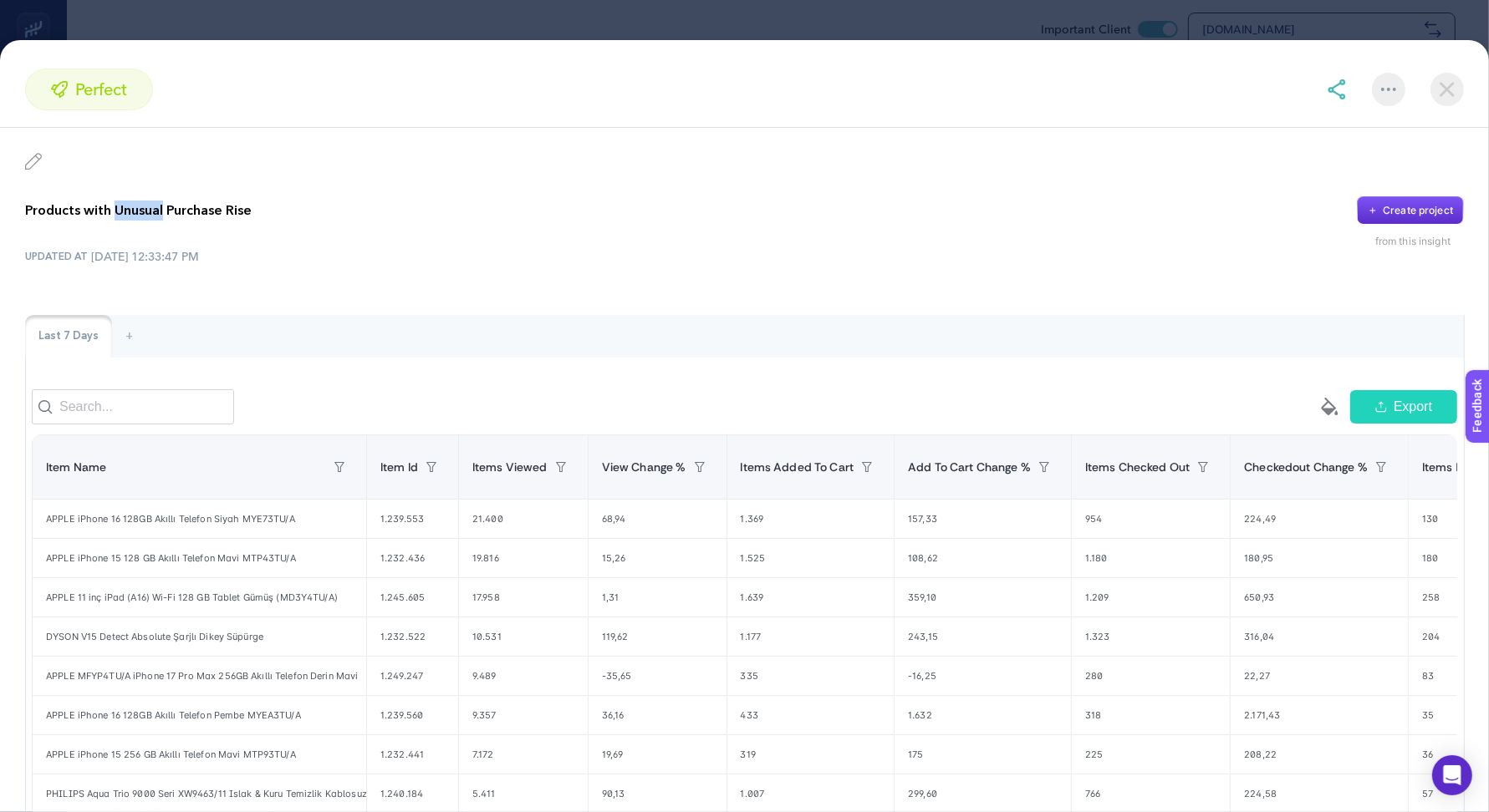
click at [117, 216] on p "Products with Unusual Purchase Rise" at bounding box center [138, 210] width 226 height 20
copy div "Products with Unusual Purchase Rise"
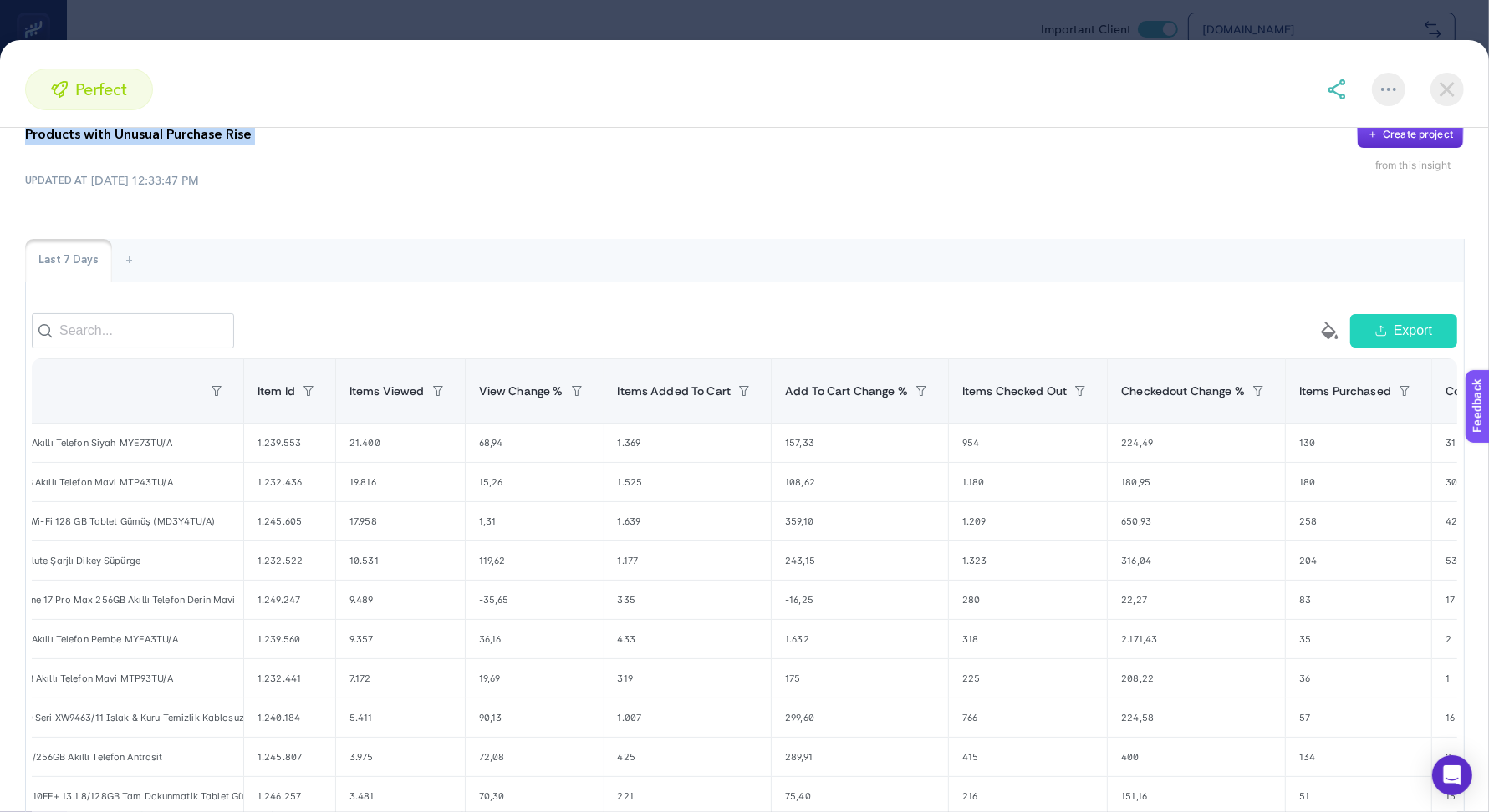
scroll to position [0, 134]
copy div "Products with Unusual Purchase Rise"
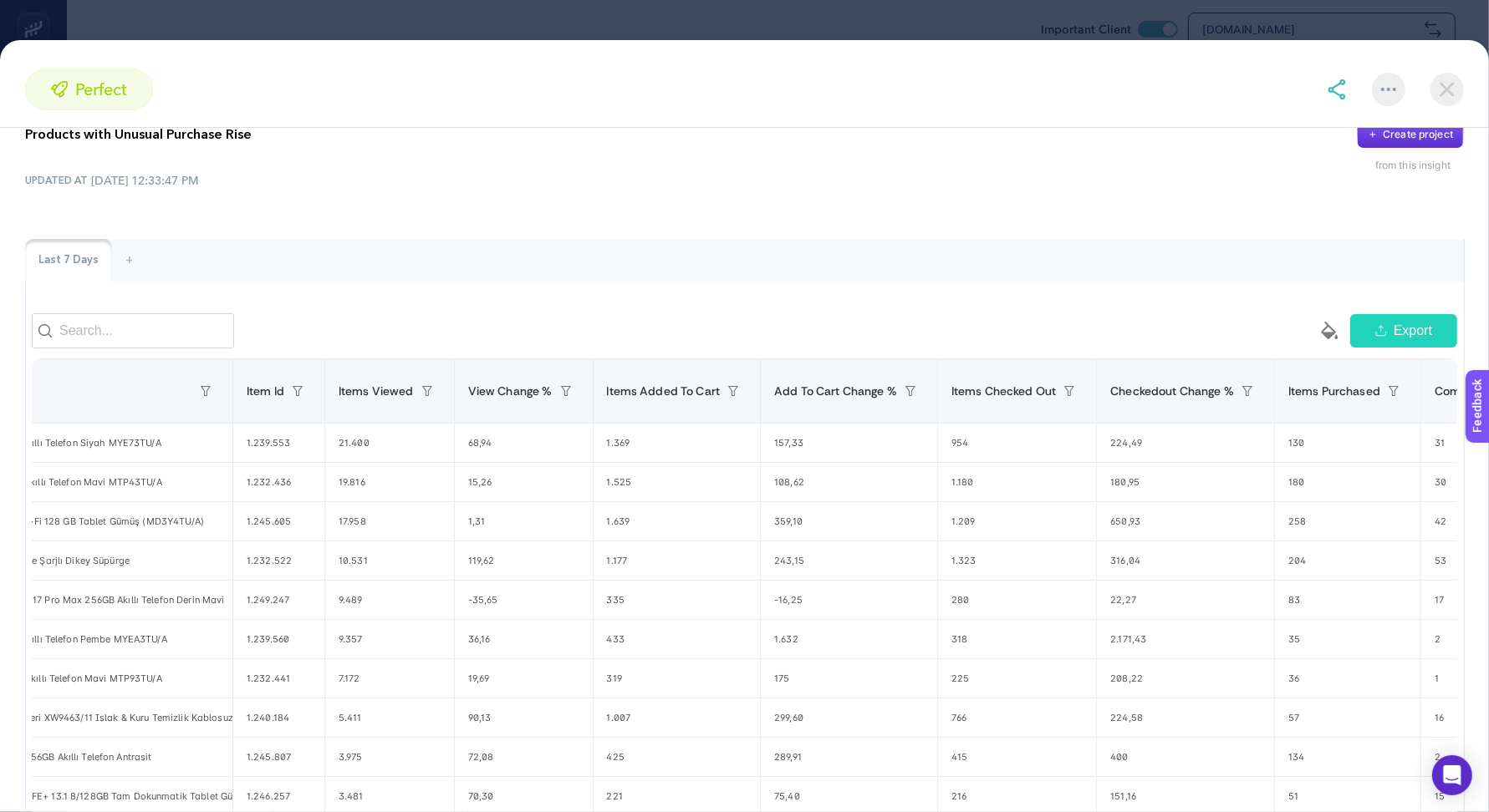
click at [1338, 100] on div at bounding box center [1395, 90] width 137 height 33
click at [1337, 95] on img at bounding box center [1337, 89] width 20 height 20
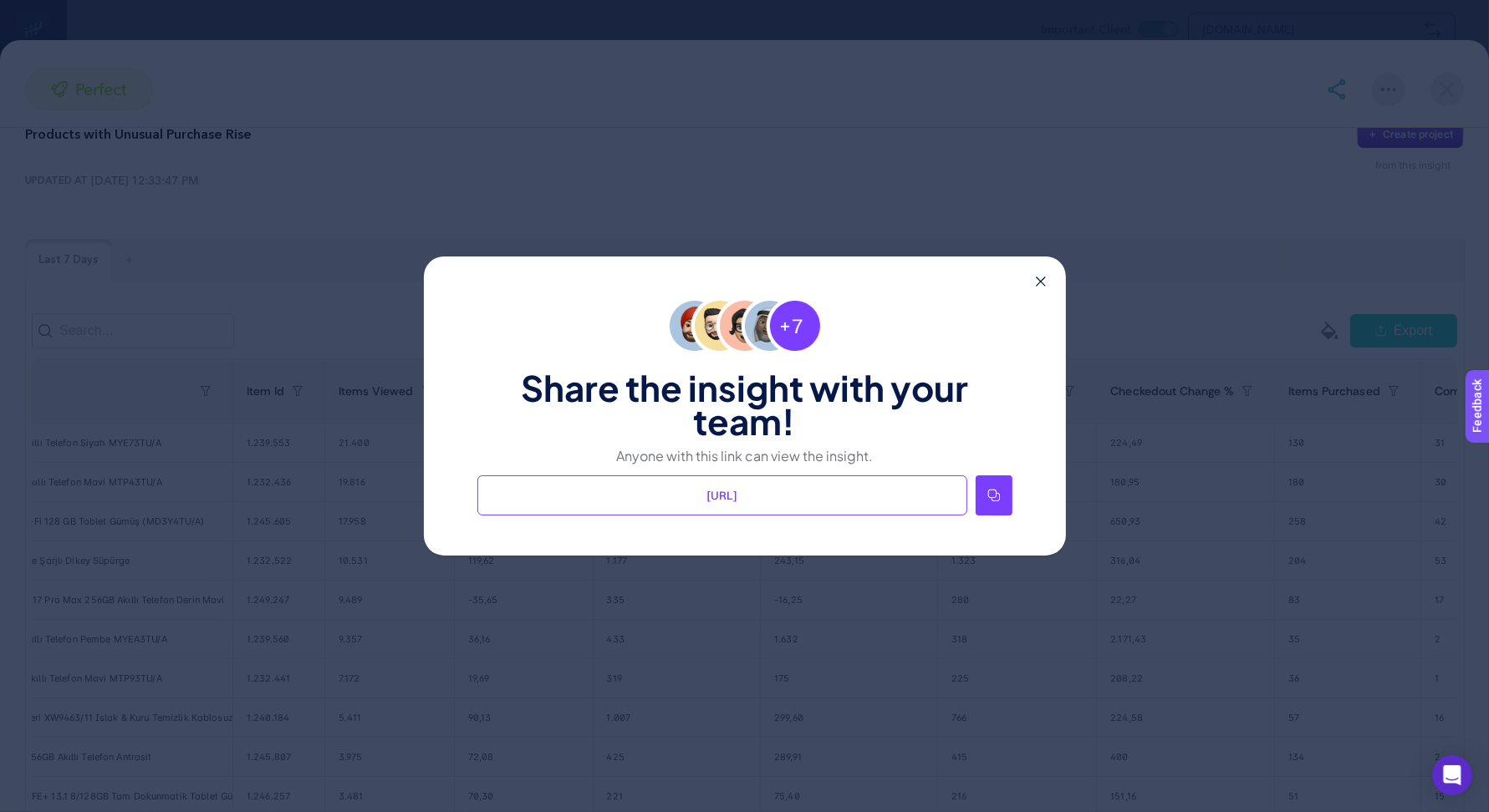
click at [995, 501] on icon at bounding box center [994, 495] width 13 height 13
click at [1041, 283] on icon at bounding box center [1041, 282] width 10 height 10
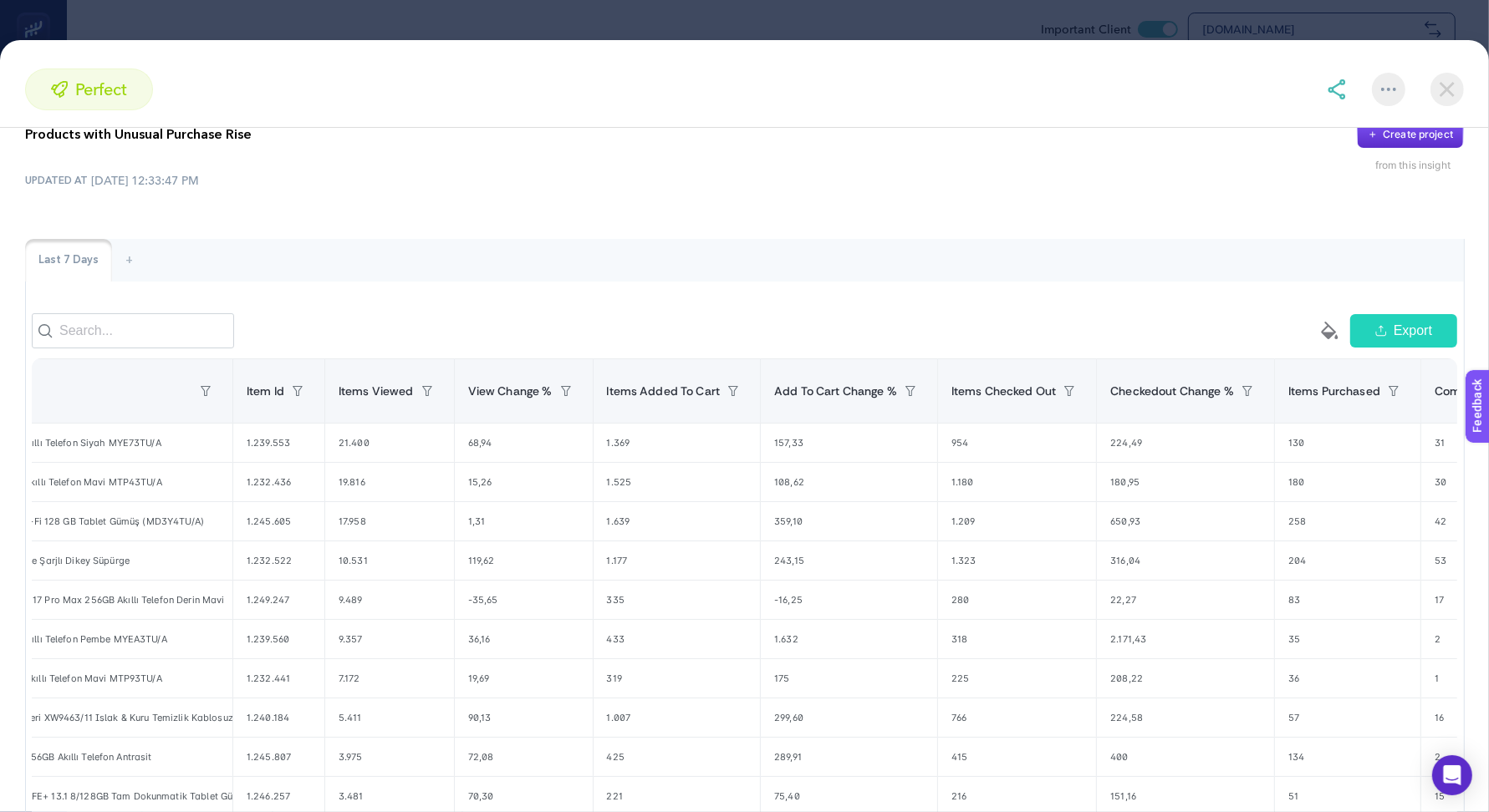
click at [1444, 98] on img at bounding box center [1447, 90] width 33 height 33
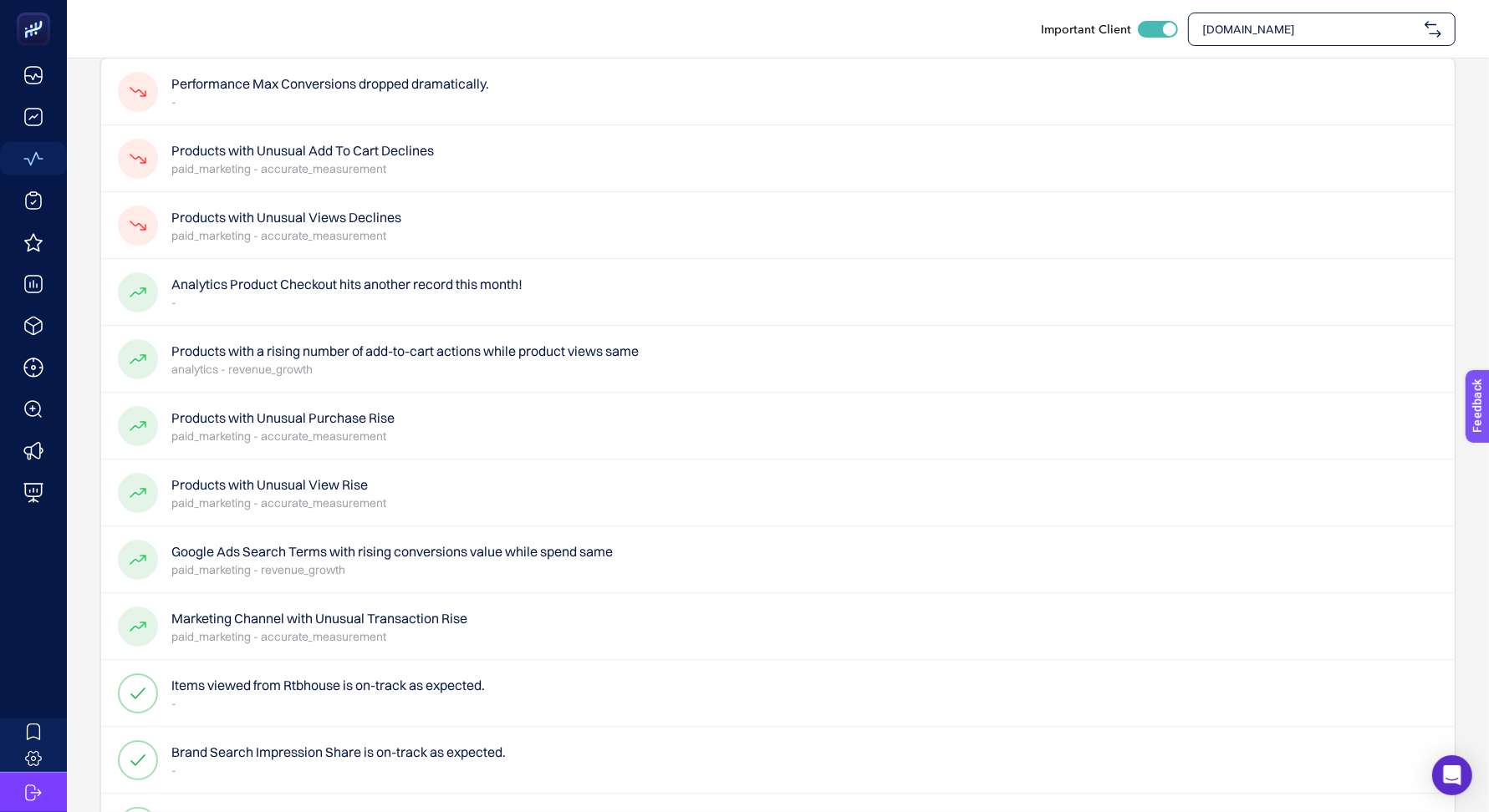
scroll to position [131, 0]
click at [704, 489] on div "Products with Unusual View Rise paid_marketing - accurate_measurement" at bounding box center [778, 491] width 1353 height 67
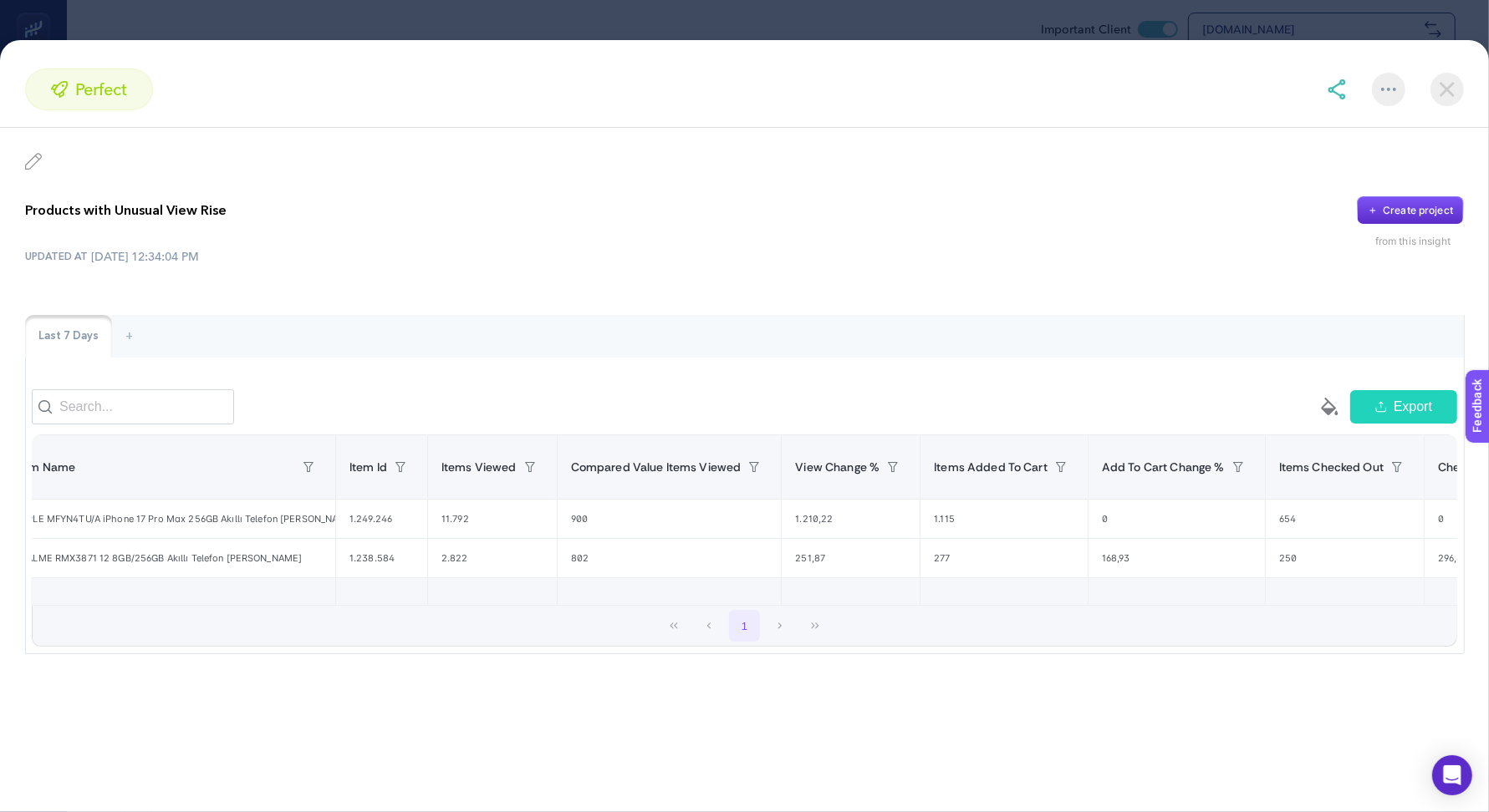
scroll to position [0, 0]
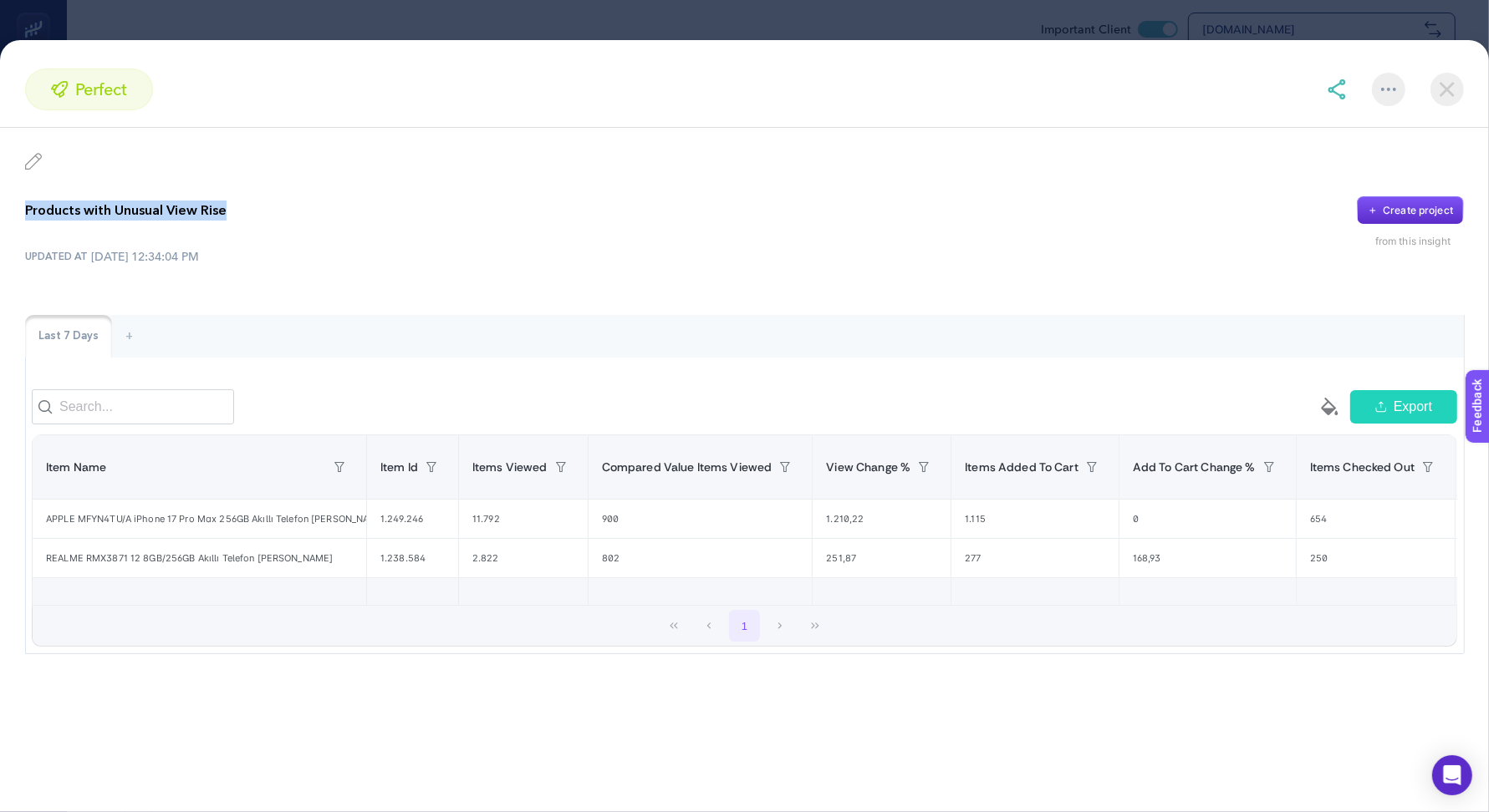
drag, startPoint x: 23, startPoint y: 210, endPoint x: 279, endPoint y: 205, distance: 256.0
click at [279, 208] on div "Products with Unusual View Rise Create project from this insight UPDATED AT [DA…" at bounding box center [744, 404] width 1489 height 553
copy p "Products with Unusual View Rise"
click at [1336, 81] on img at bounding box center [1337, 89] width 20 height 20
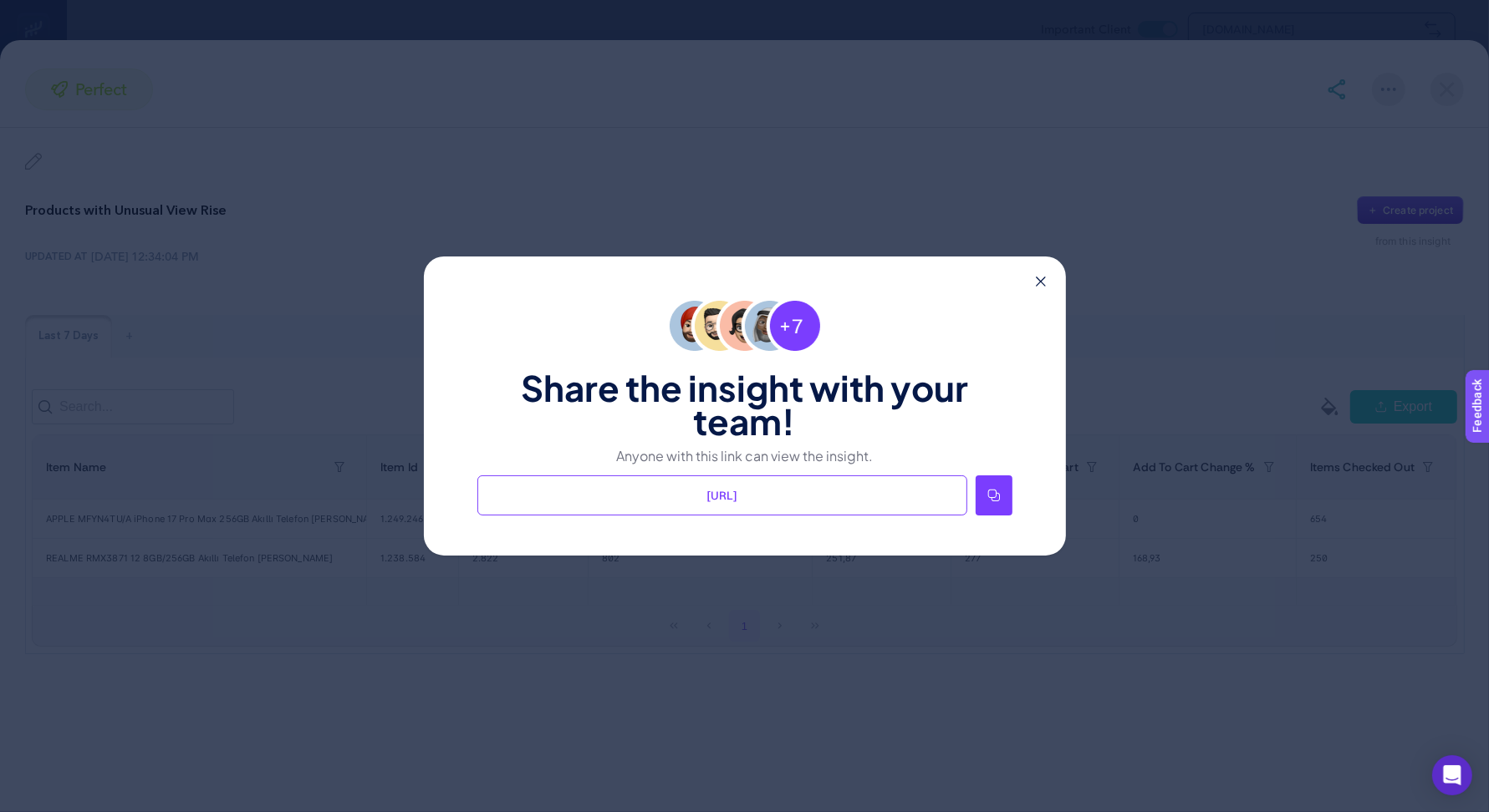
click at [996, 493] on icon at bounding box center [994, 495] width 13 height 13
click at [1039, 285] on icon at bounding box center [1041, 282] width 10 height 10
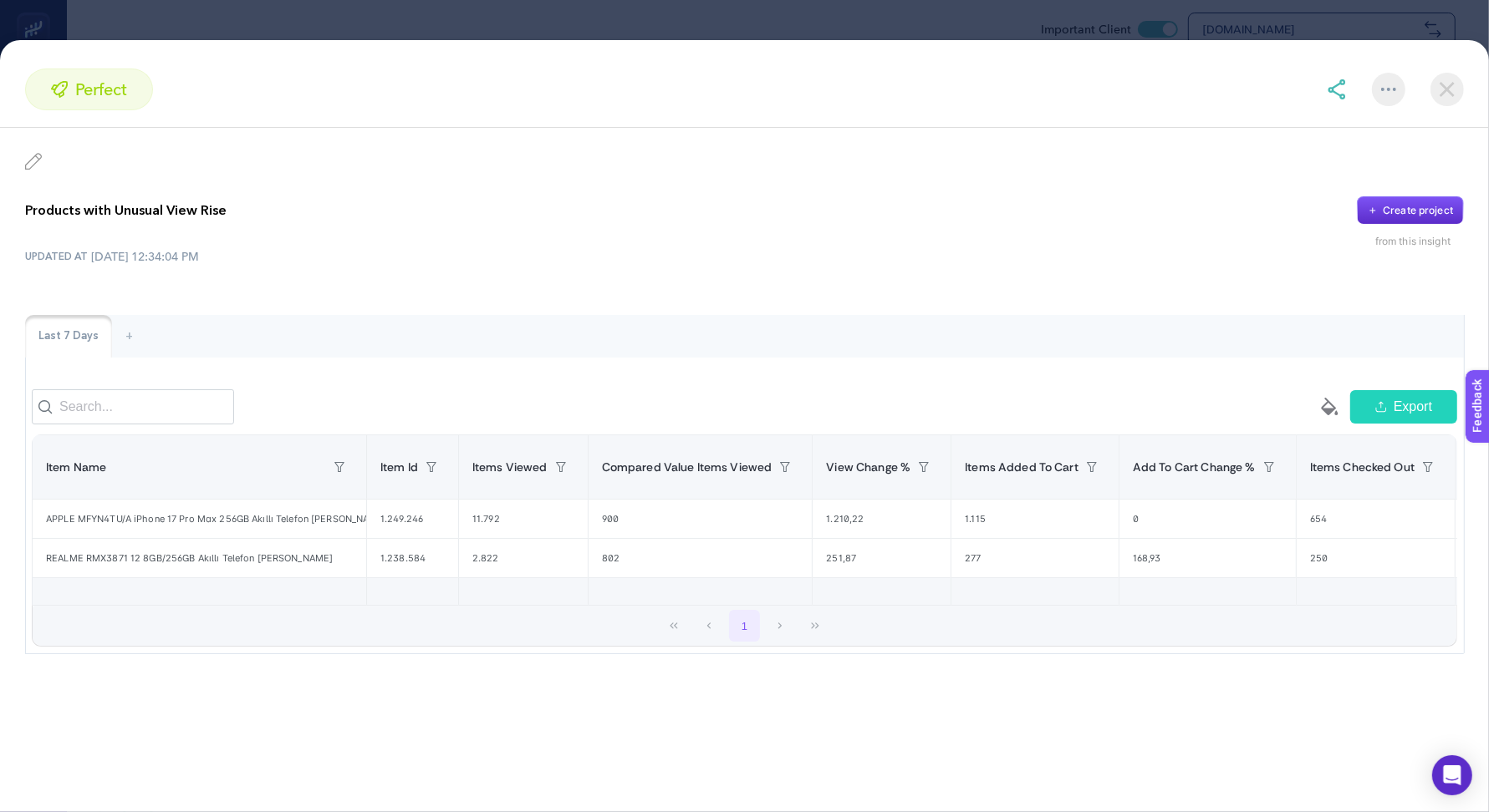
click at [1455, 97] on img at bounding box center [1447, 90] width 33 height 33
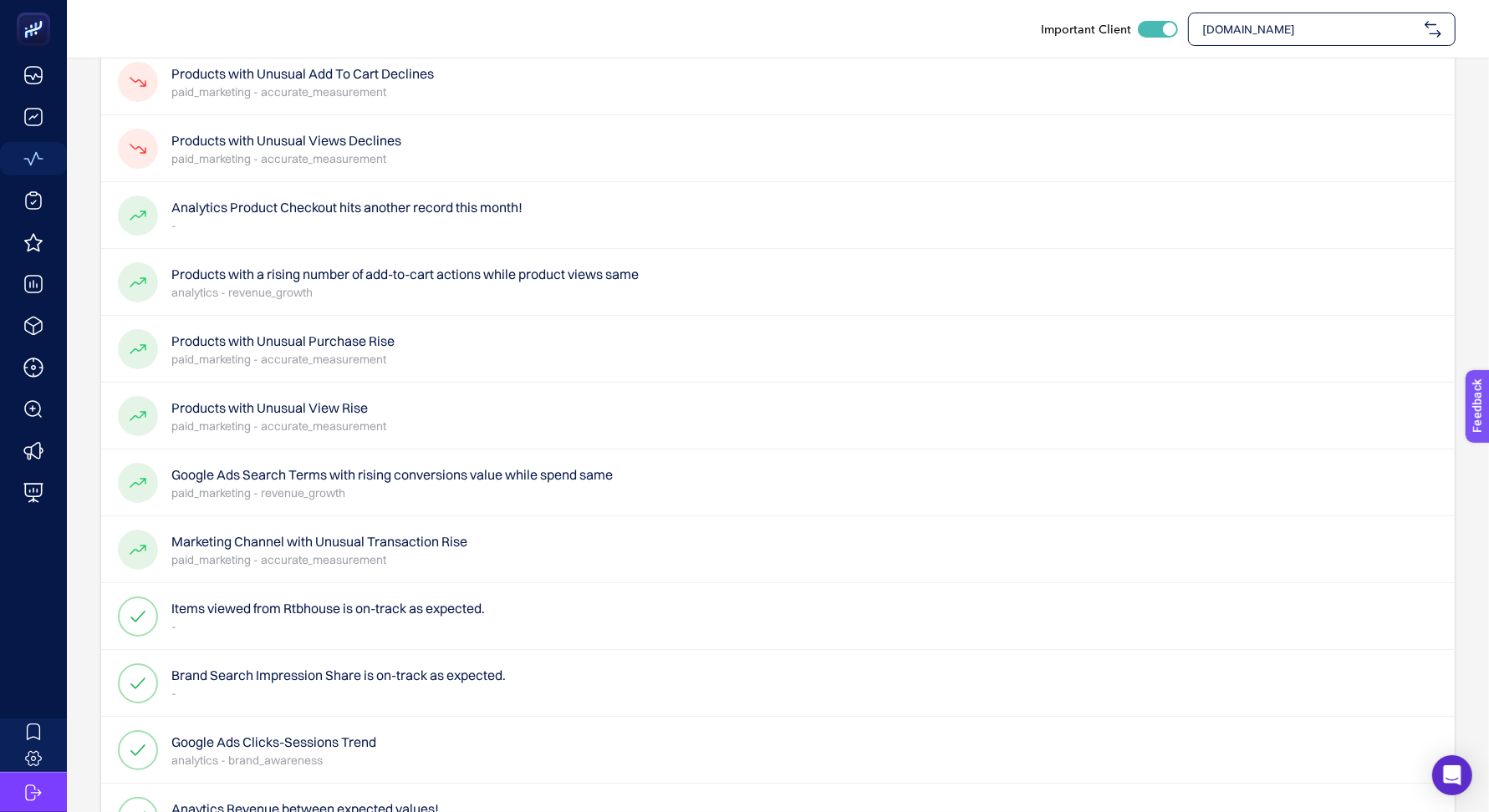
scroll to position [209, 0]
click at [514, 540] on div "Marketing Channel with Unusual Transaction Rise paid_marketing - accurate_measu…" at bounding box center [778, 547] width 1353 height 67
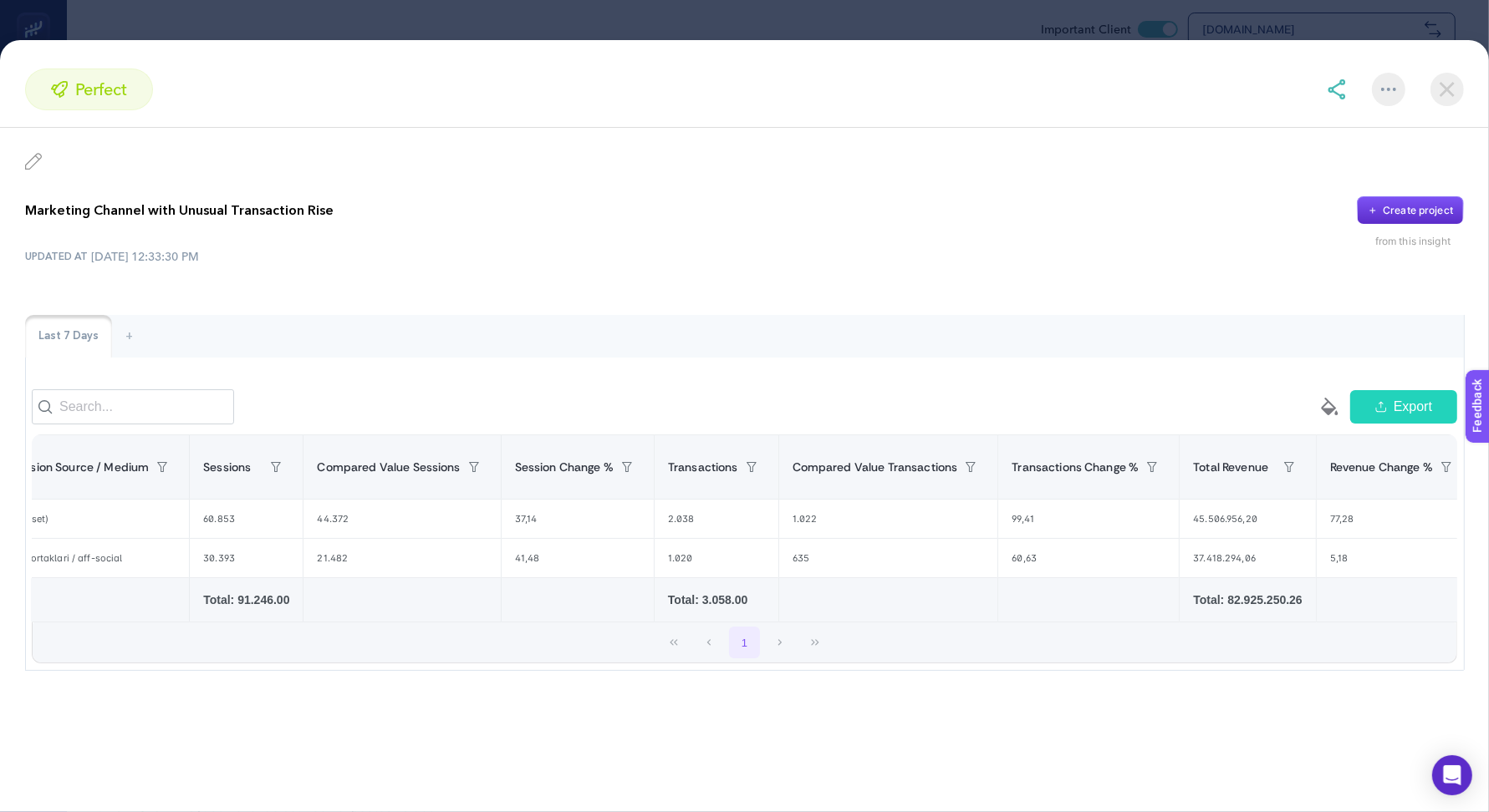
scroll to position [0, 42]
click at [1446, 89] on img at bounding box center [1447, 90] width 33 height 33
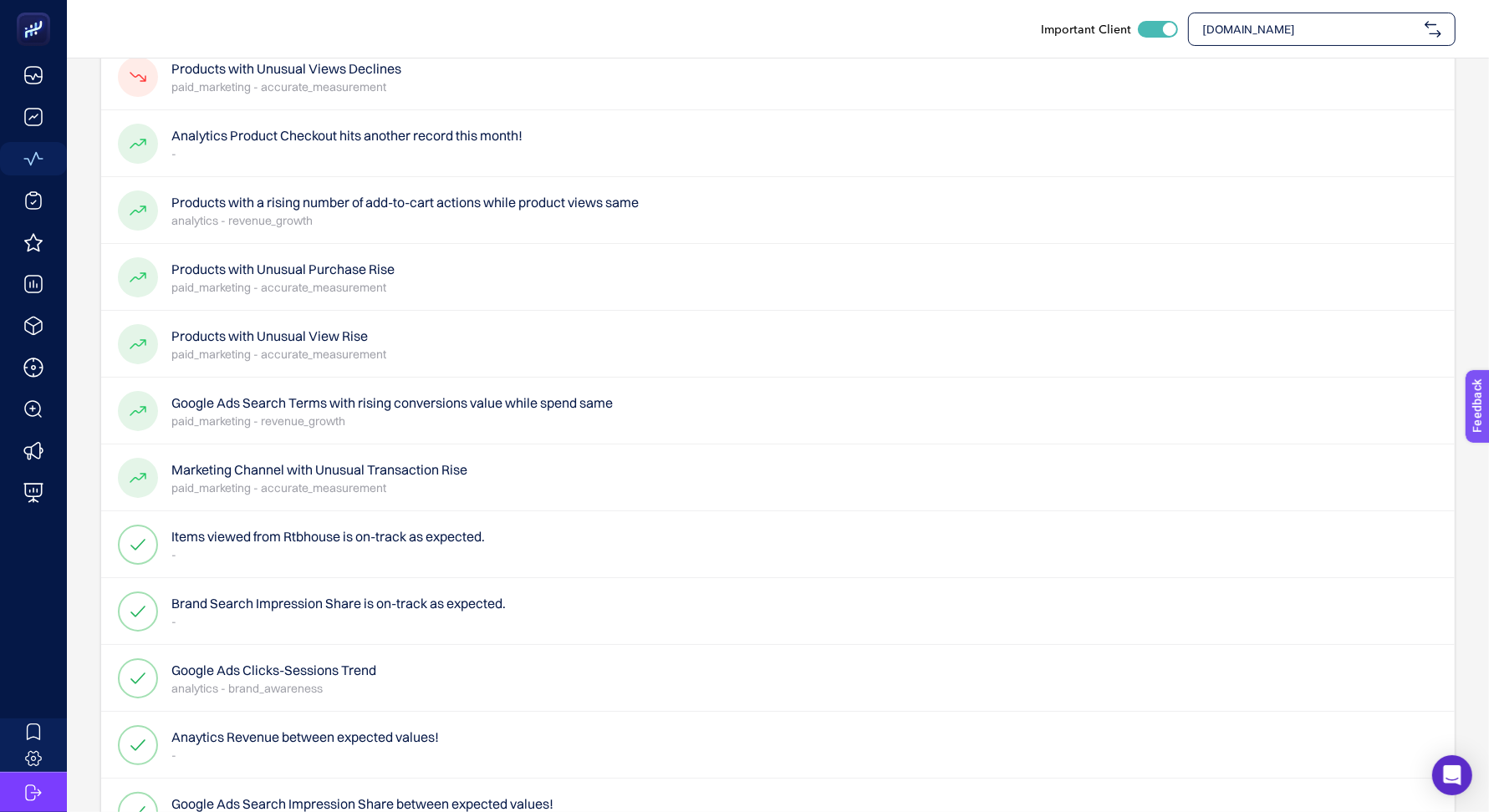
scroll to position [0, 0]
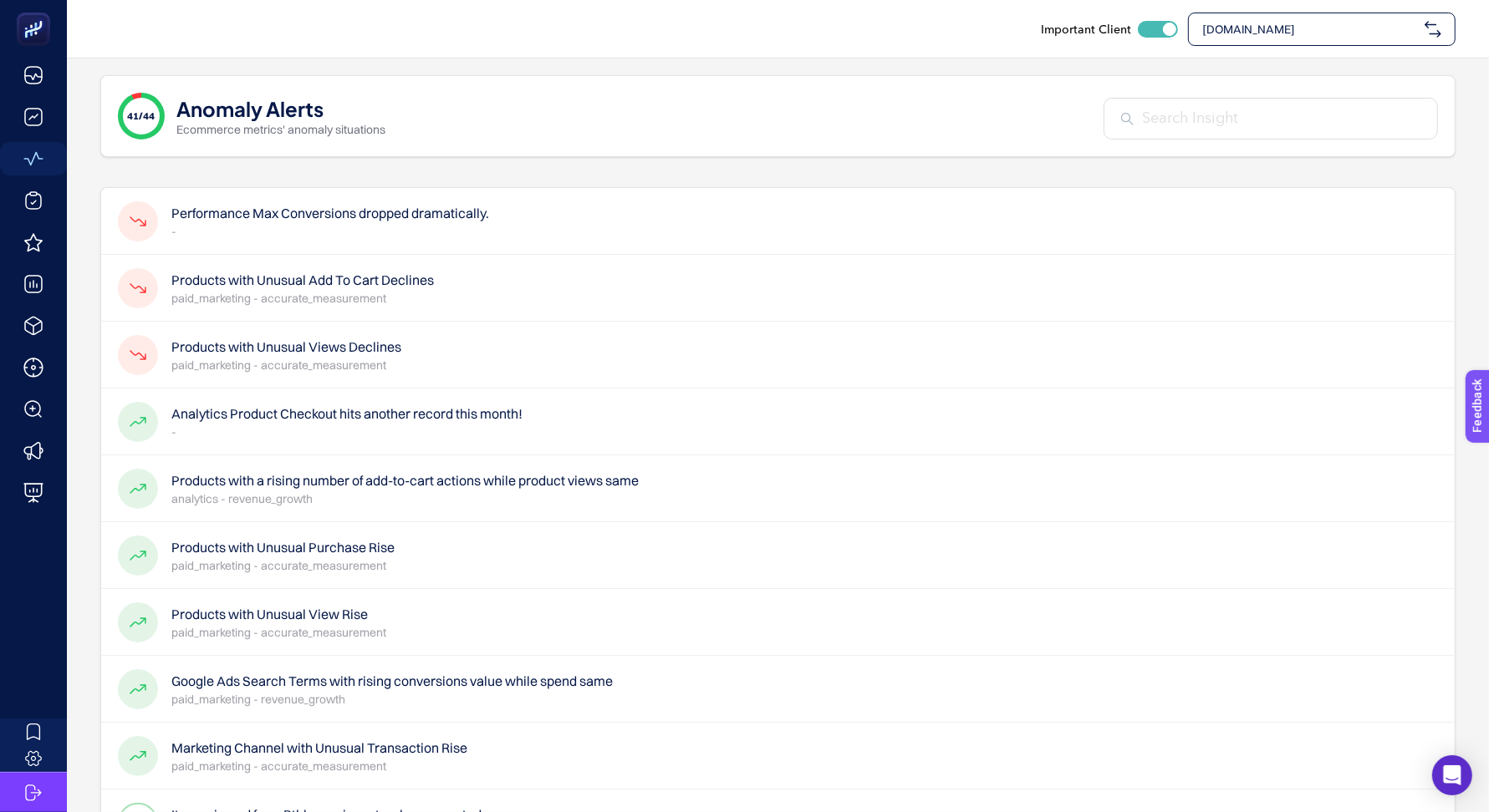
click at [623, 296] on div "Products with Unusual Add To Cart Declines paid_marketing - accurate_measurement" at bounding box center [778, 288] width 1353 height 67
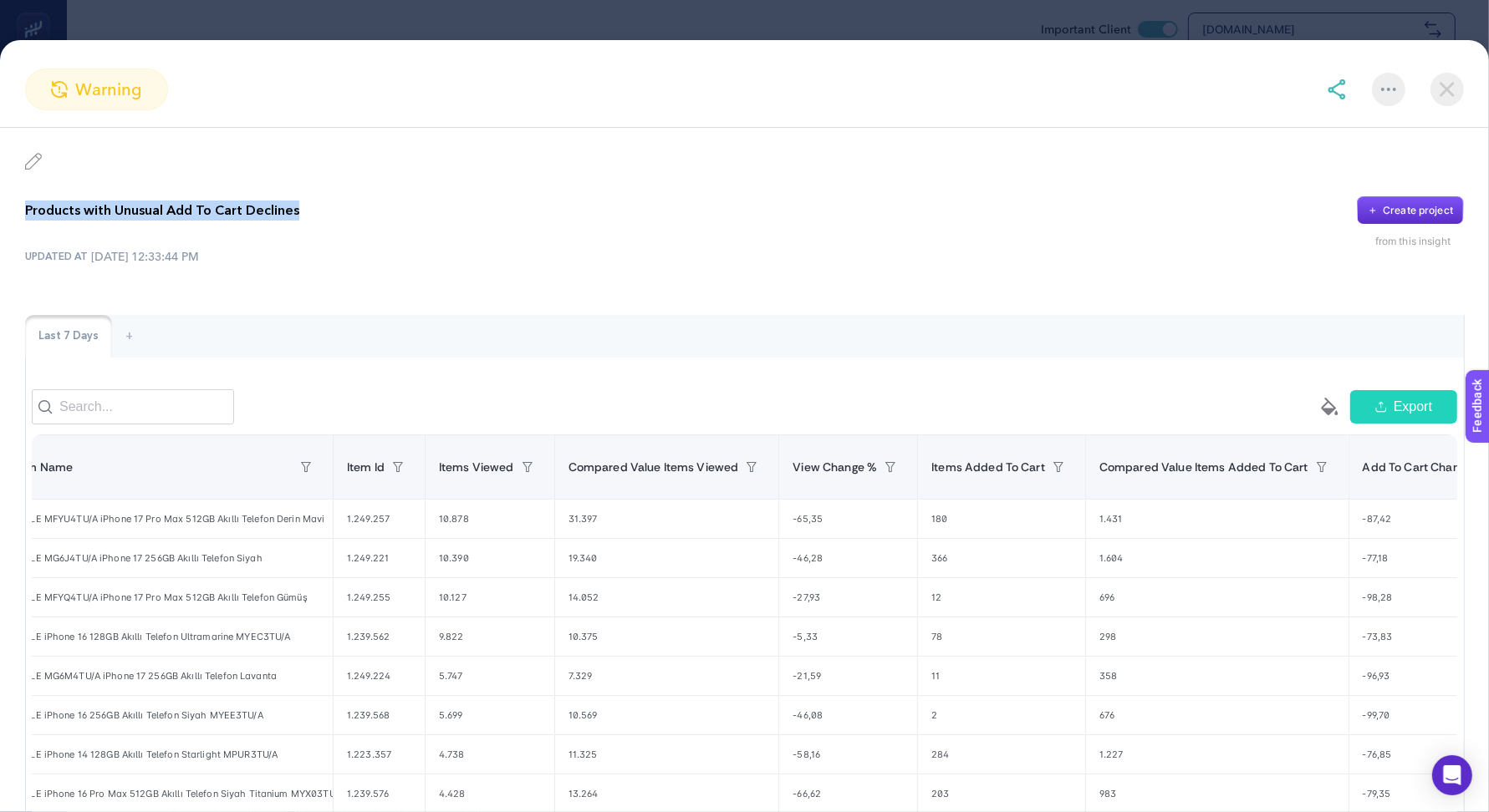
drag, startPoint x: 25, startPoint y: 212, endPoint x: 334, endPoint y: 219, distance: 309.1
click at [334, 219] on div "Products with Unusual Add To Cart Declines Create project" at bounding box center [744, 211] width 1438 height 29
copy p "Products with Unusual Add To Cart Declines"
click at [1353, 91] on div at bounding box center [1395, 90] width 137 height 33
click at [1342, 89] on img at bounding box center [1337, 89] width 20 height 20
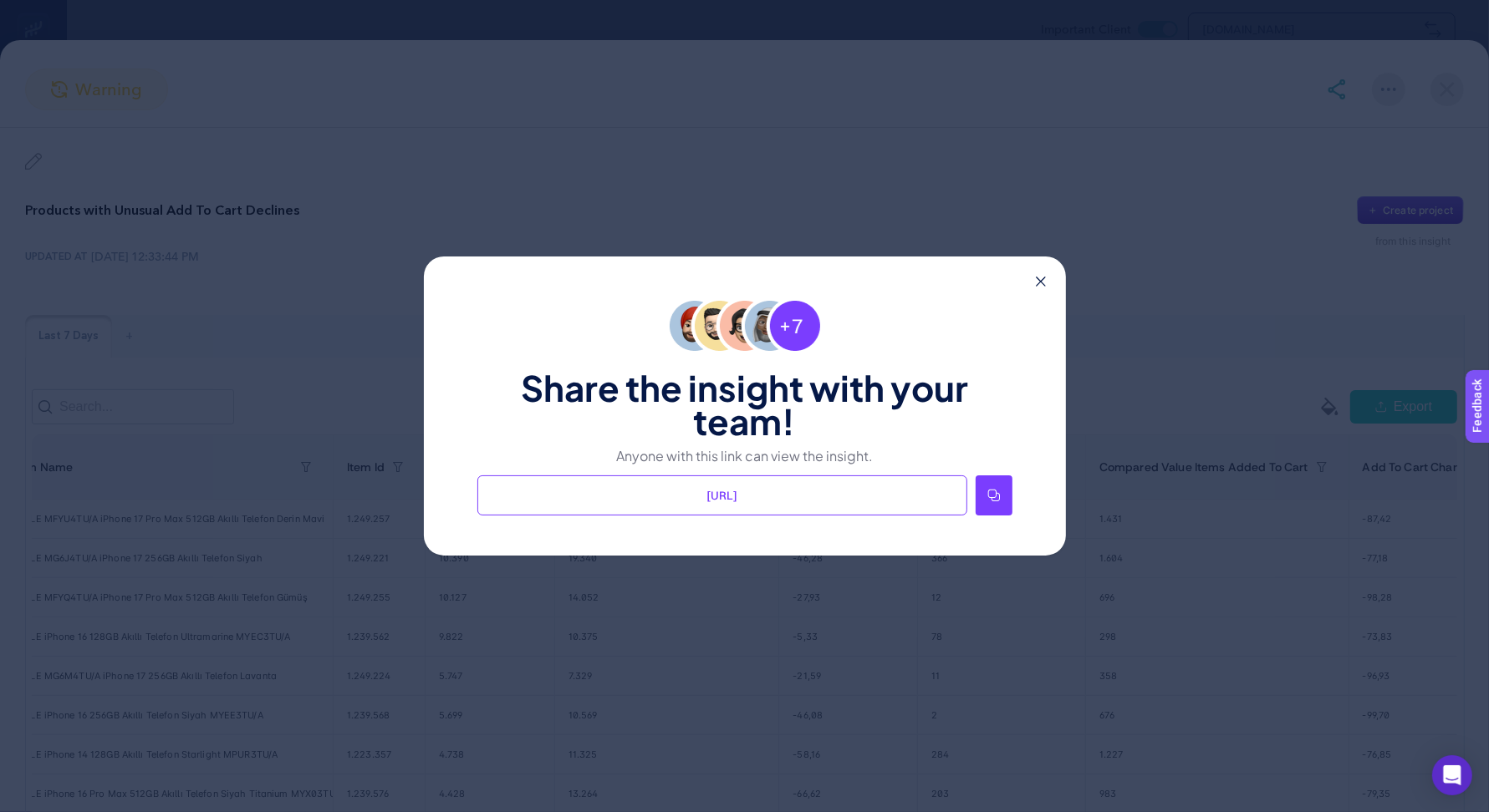
click at [996, 490] on icon at bounding box center [994, 495] width 13 height 13
click at [1036, 281] on icon at bounding box center [1041, 282] width 10 height 10
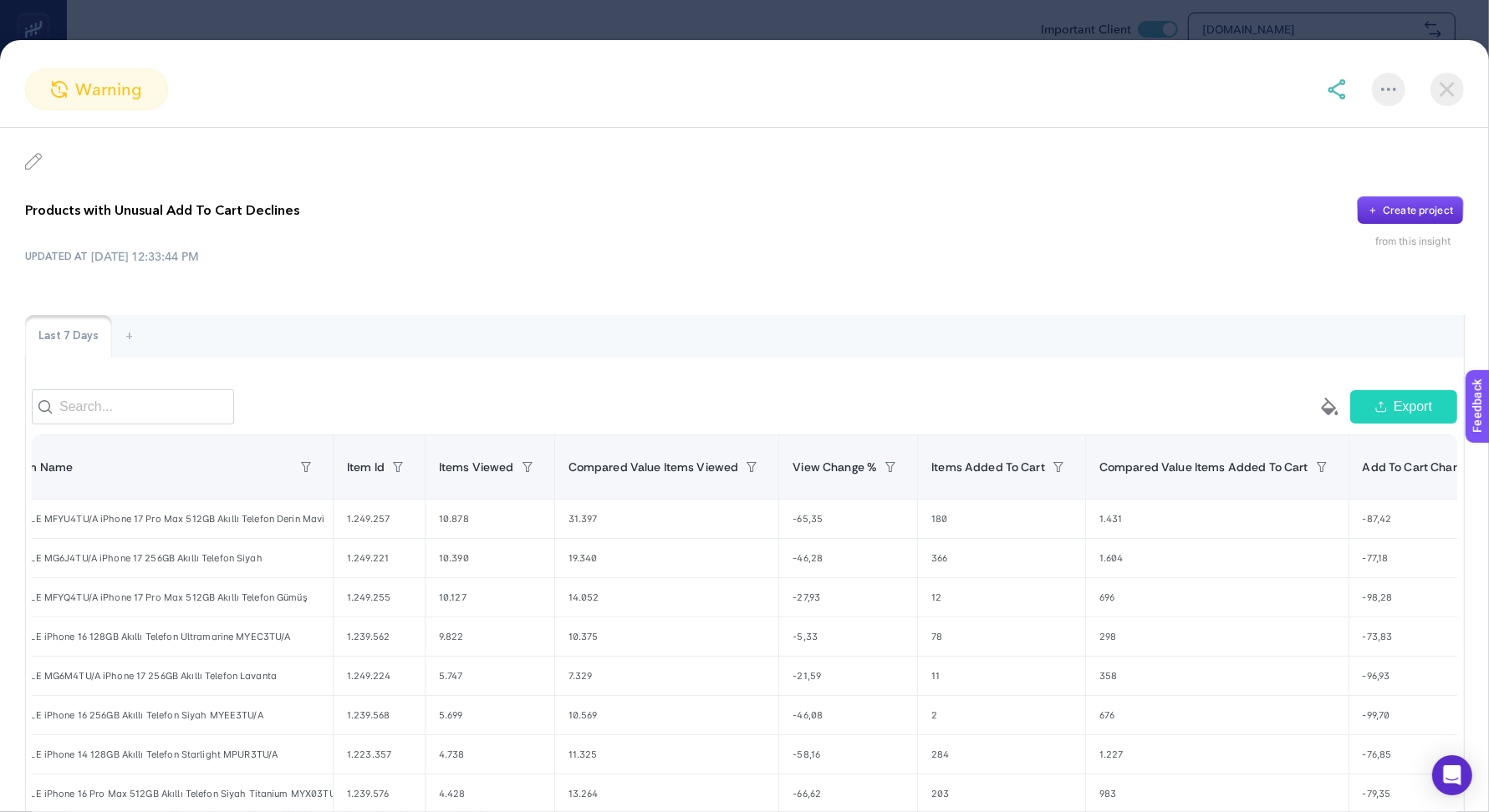
click at [1452, 84] on img at bounding box center [1447, 90] width 33 height 33
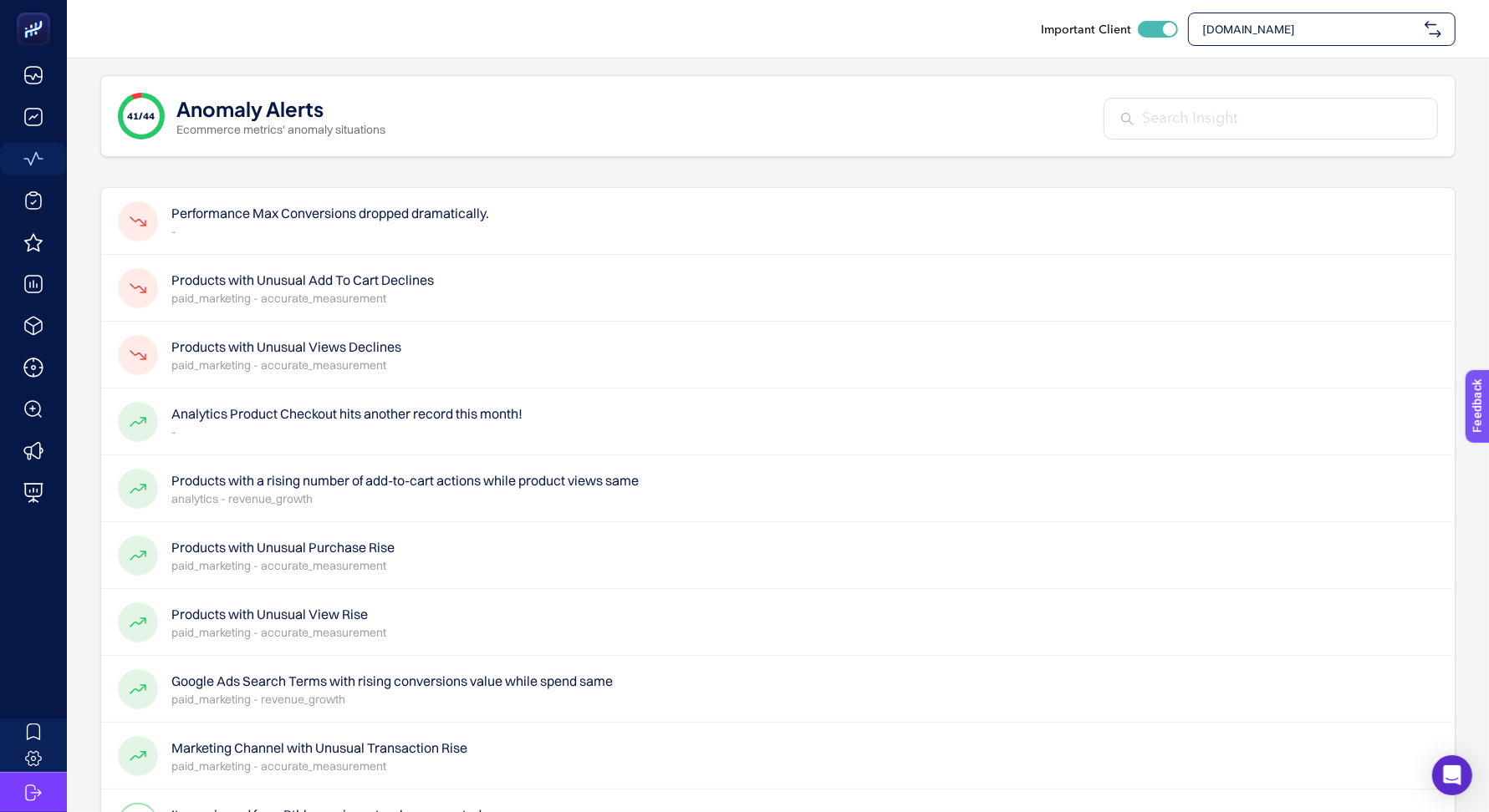
click at [782, 361] on div "Products with Unusual Views Declines paid_marketing - accurate_measurement" at bounding box center [778, 355] width 1353 height 67
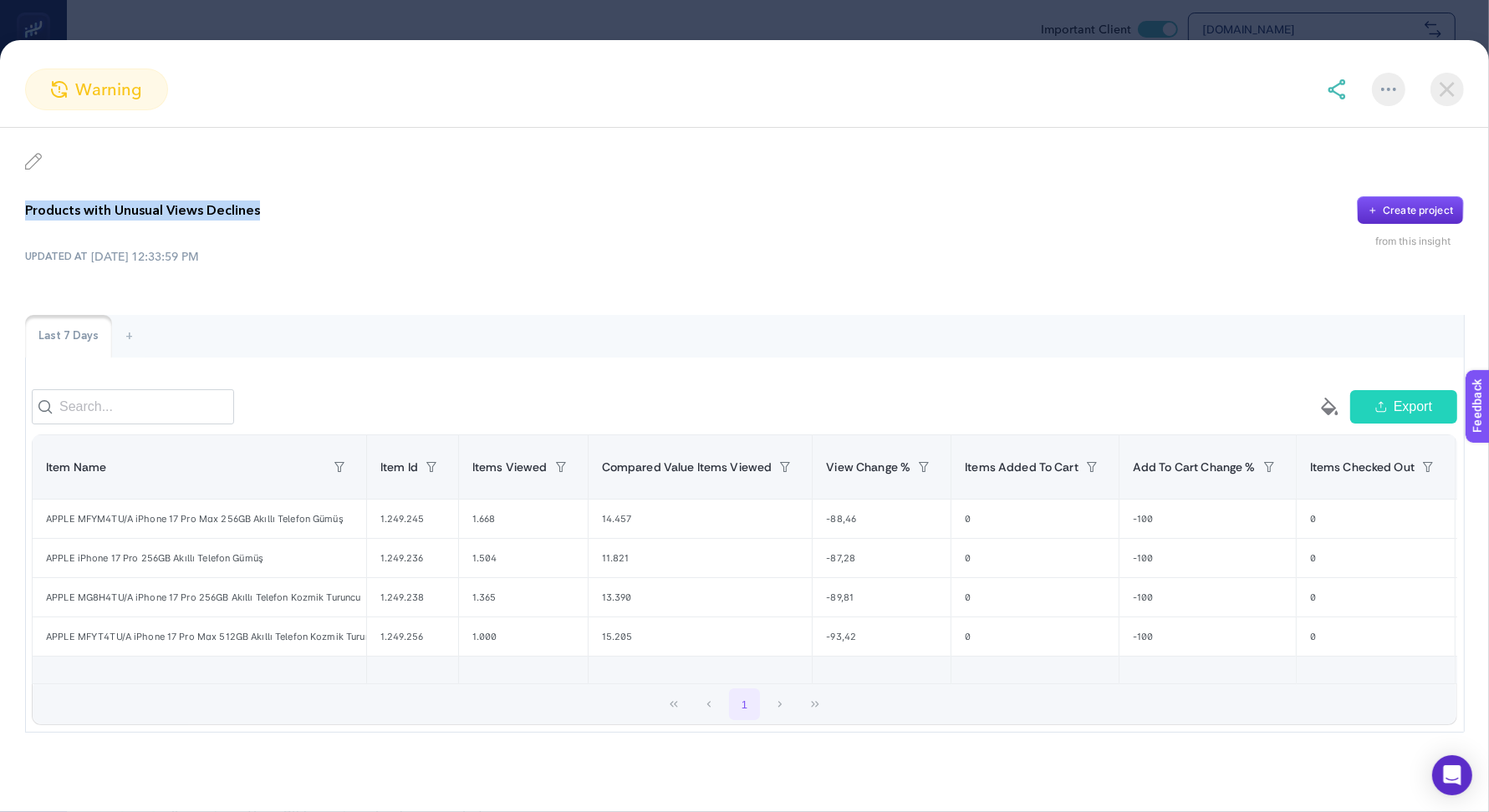
drag, startPoint x: 26, startPoint y: 207, endPoint x: 320, endPoint y: 199, distance: 294.1
click at [320, 202] on div "Products with Unusual Views Declines Create project" at bounding box center [744, 211] width 1438 height 29
copy p "Products with Unusual Views Declines"
click at [1336, 94] on img at bounding box center [1337, 89] width 20 height 20
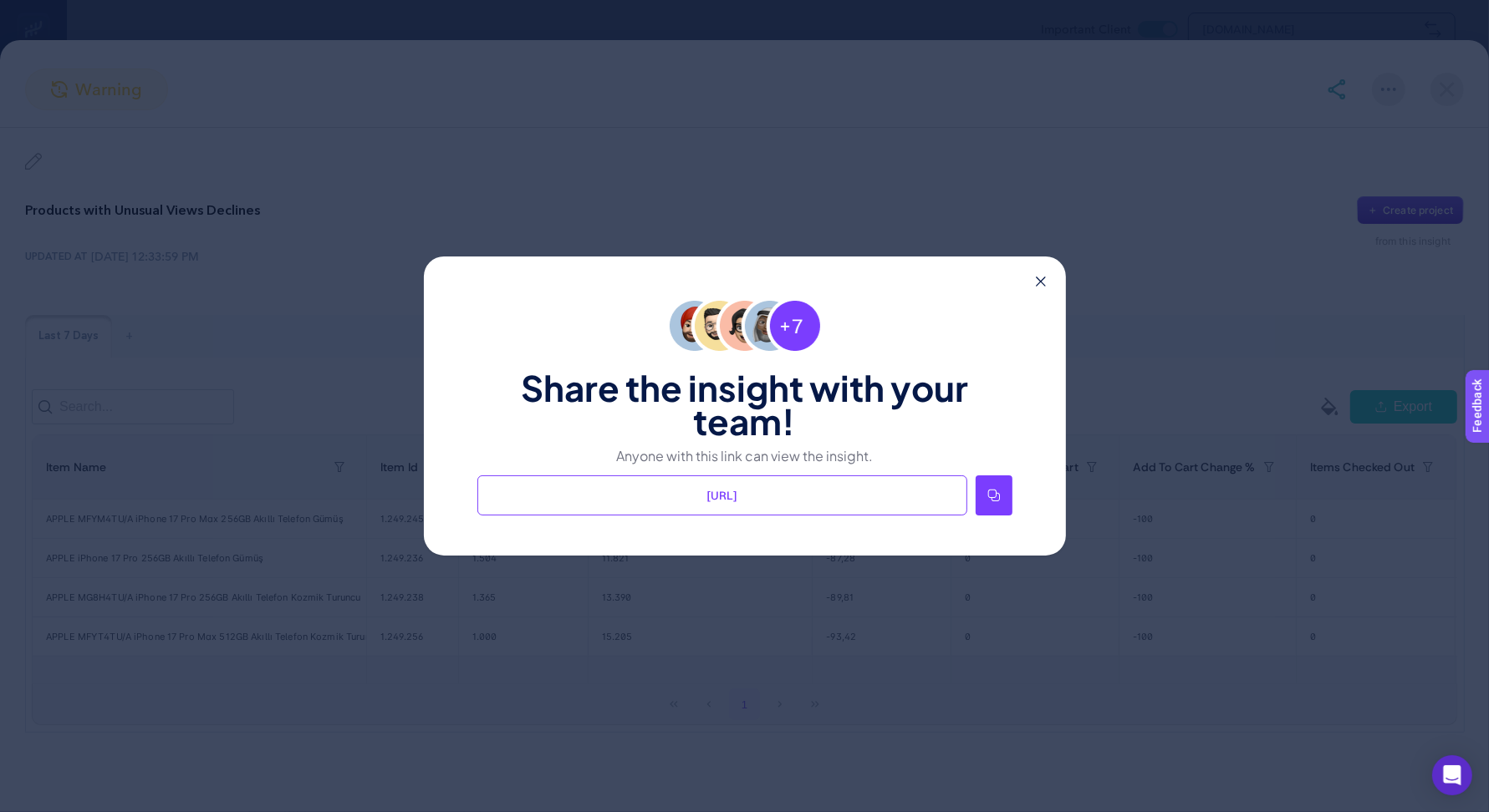
click at [997, 499] on icon at bounding box center [994, 495] width 13 height 13
click at [1034, 287] on div "Share the insight with your team! Anyone with this link can view the insight. […" at bounding box center [744, 406] width 642 height 299
click at [1034, 278] on div "Share the insight with your team! Anyone with this link can view the insight. […" at bounding box center [744, 406] width 642 height 299
click at [1036, 280] on icon at bounding box center [1041, 282] width 10 height 10
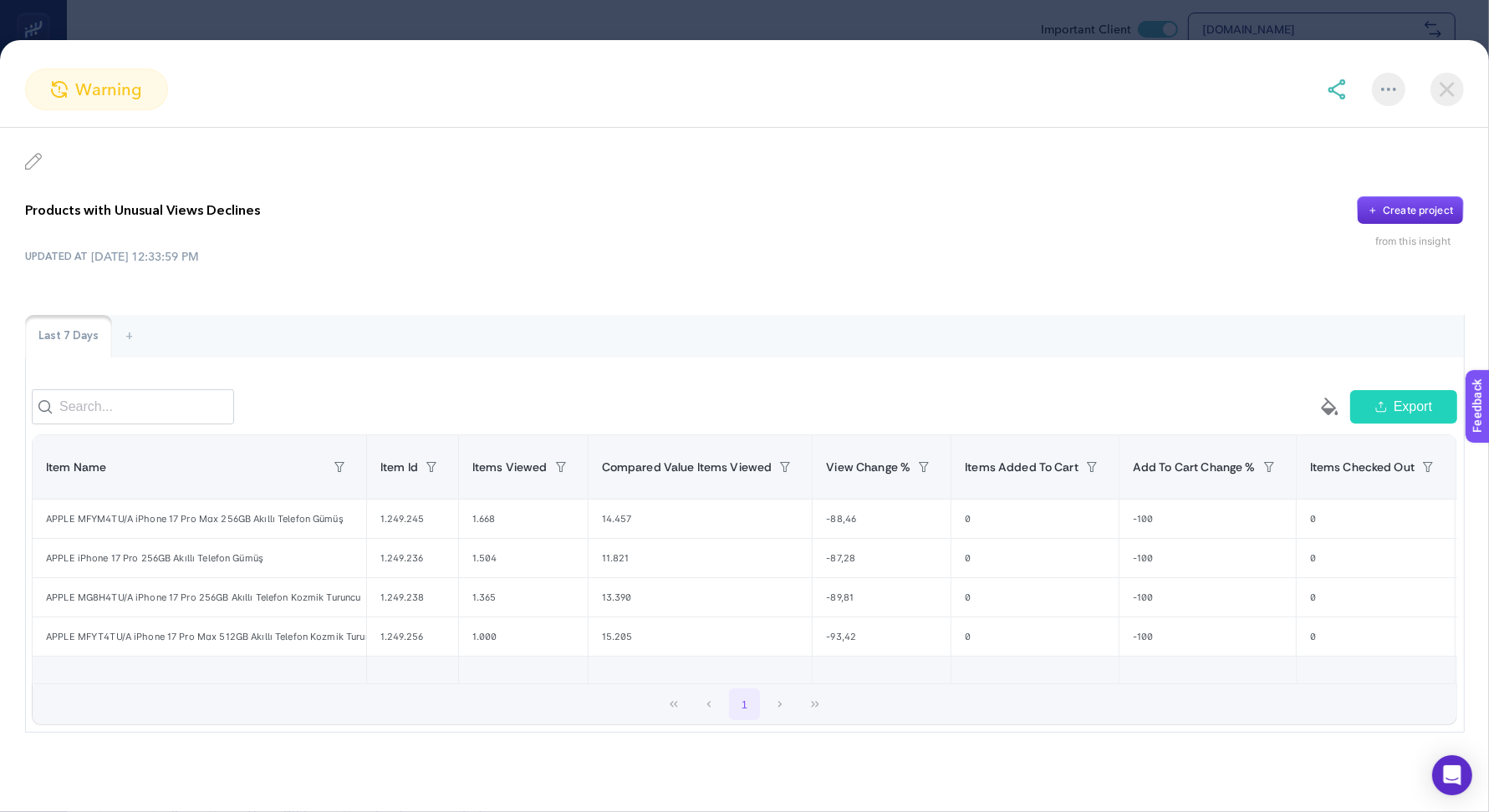
click at [1031, 252] on div "UPDATED AT [DATE] 12:33:59 PM" at bounding box center [744, 256] width 1438 height 17
click at [1456, 88] on img at bounding box center [1447, 90] width 33 height 33
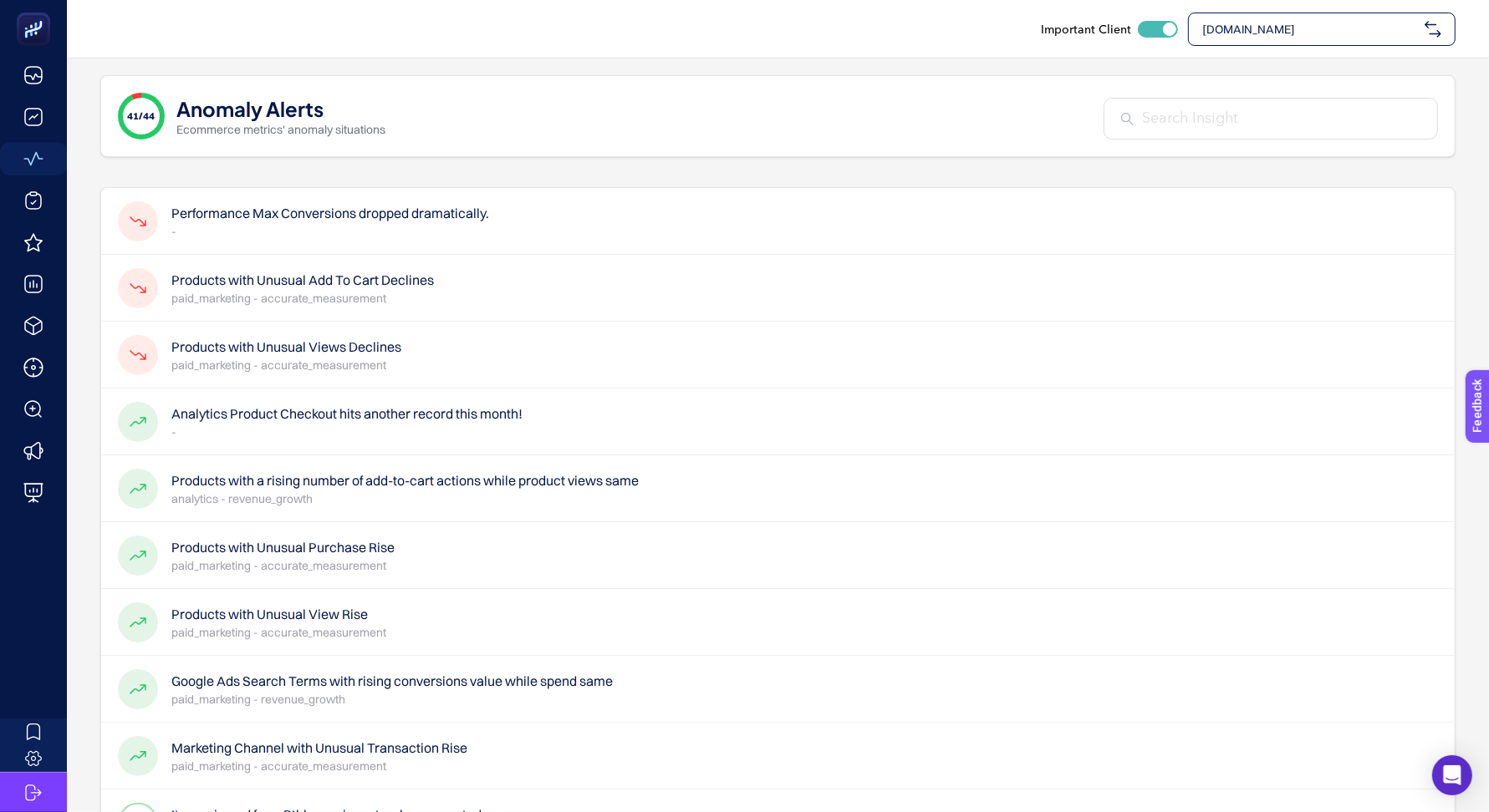
click at [1364, 35] on span "[DOMAIN_NAME]" at bounding box center [1310, 29] width 216 height 17
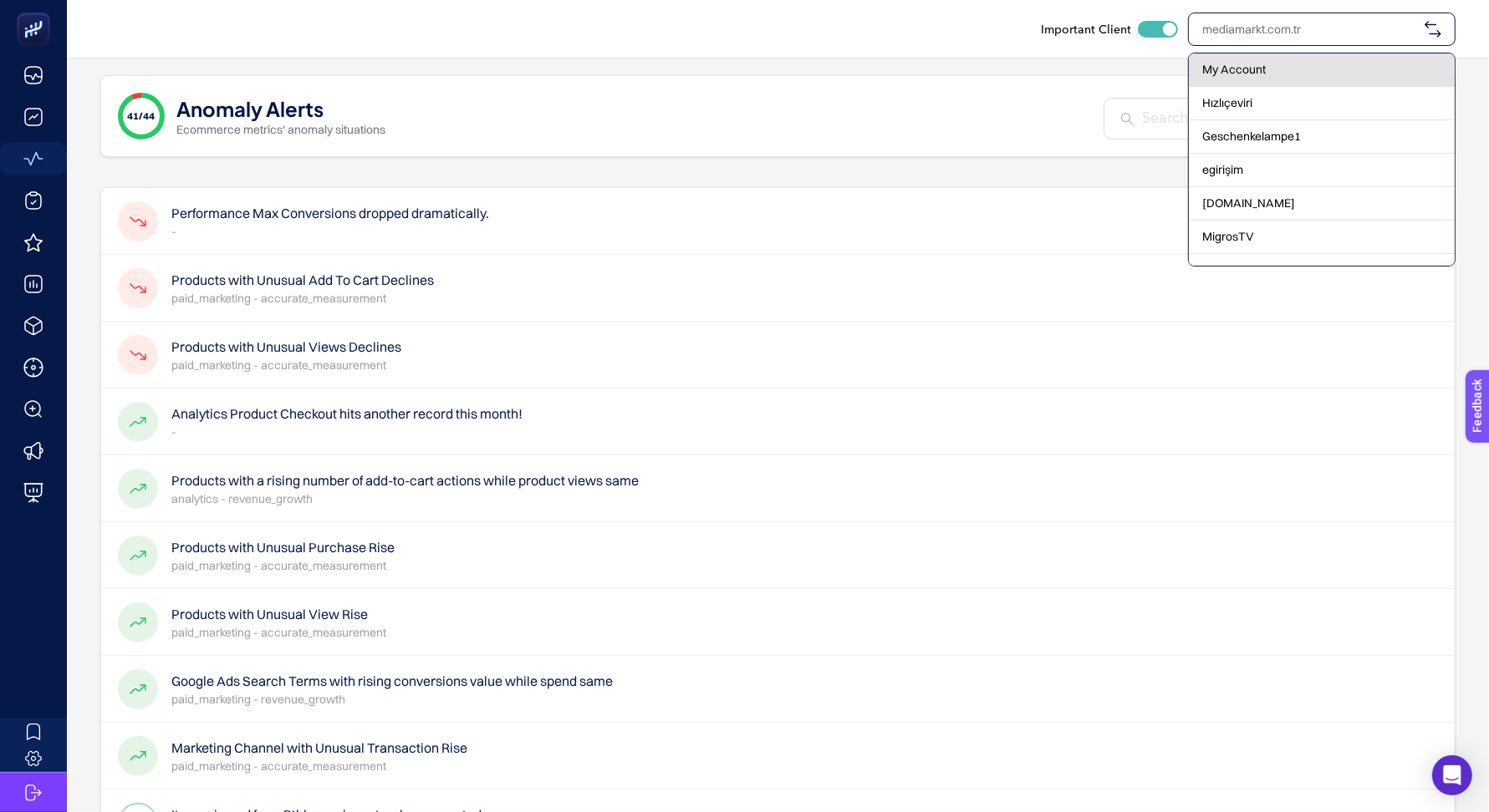
click at [1358, 58] on div "My Account" at bounding box center [1321, 70] width 266 height 33
